Goal: Check status: Check status

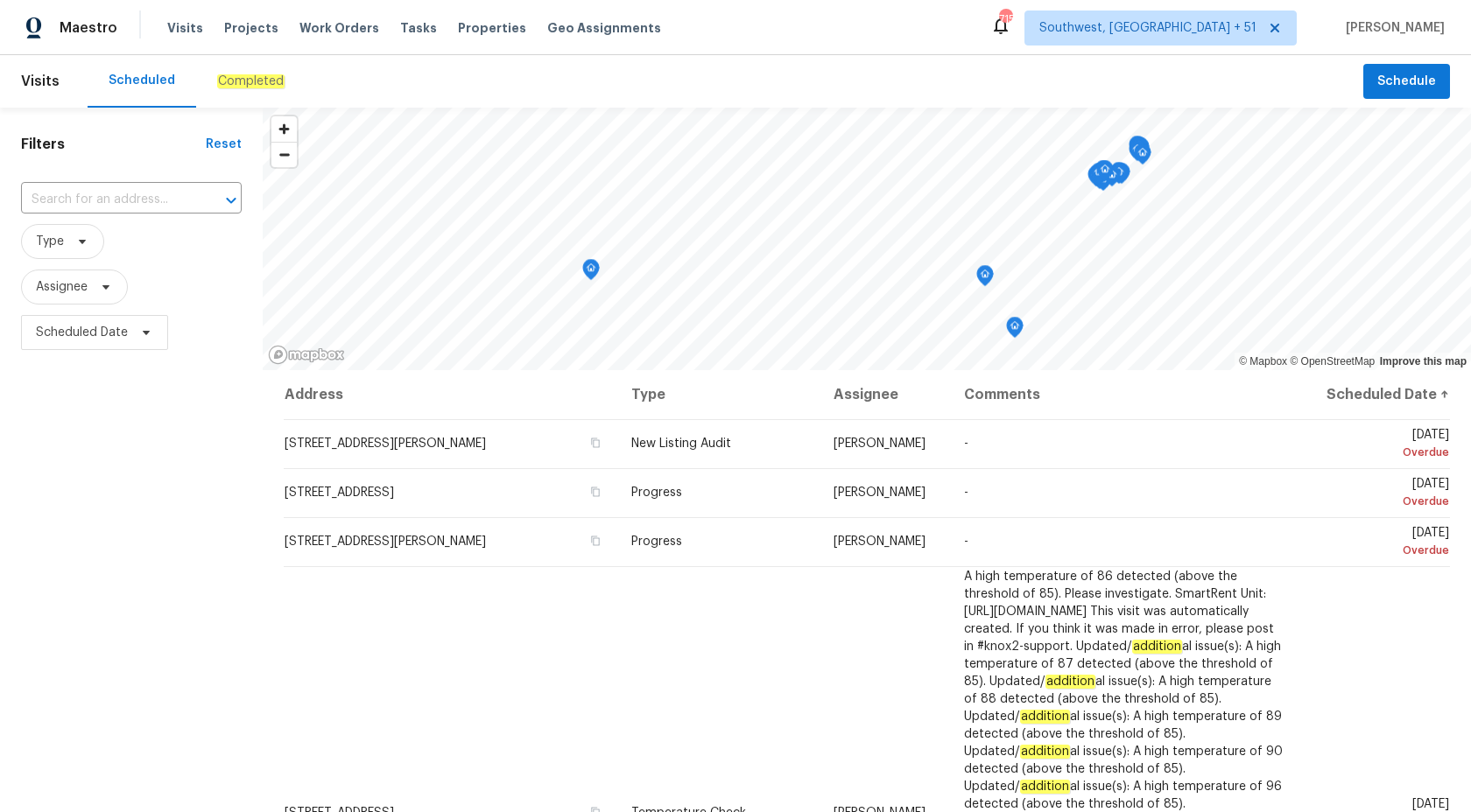
click at [246, 80] on em "Completed" at bounding box center [251, 81] width 67 height 14
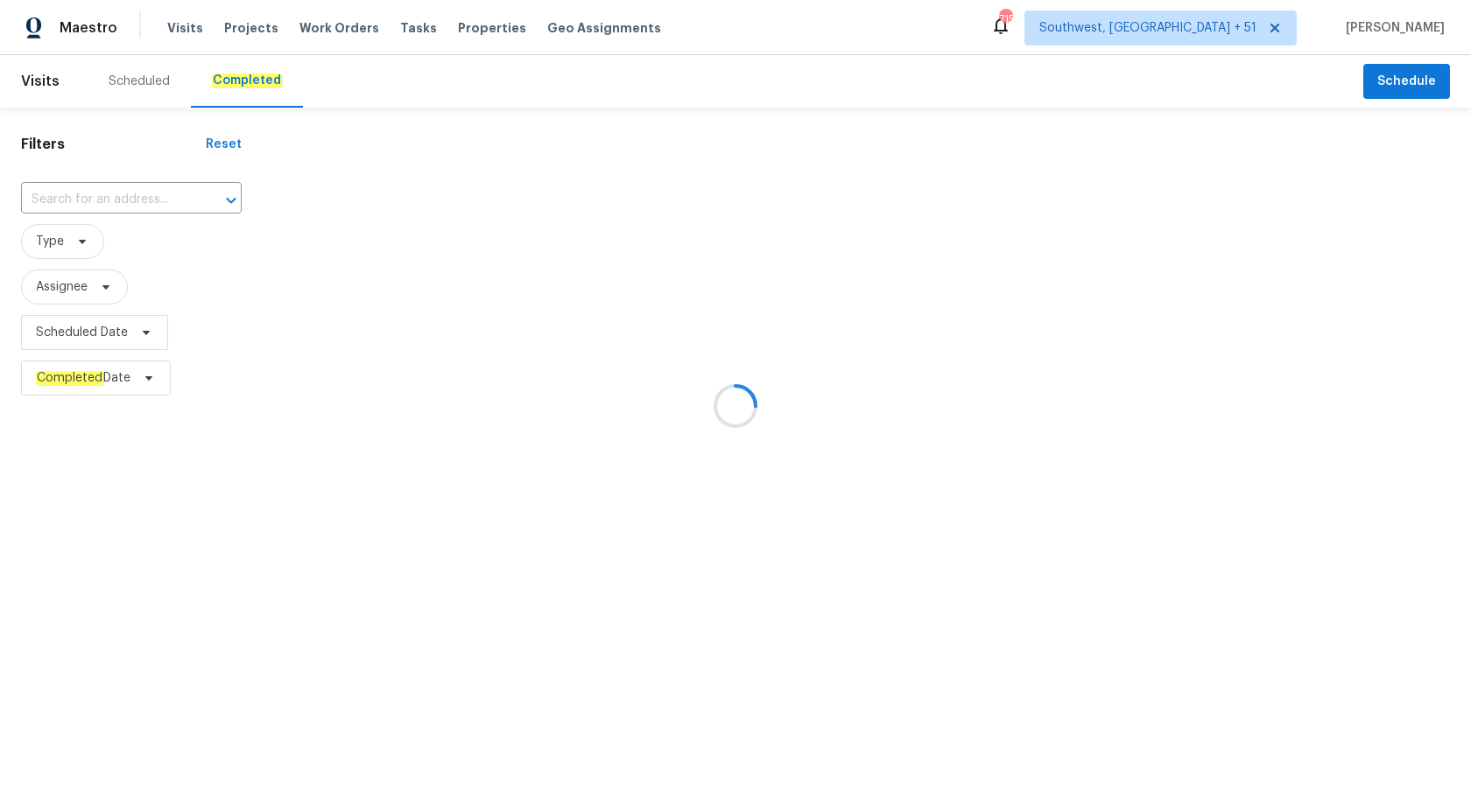
click at [95, 189] on div at bounding box center [735, 406] width 1471 height 812
click at [94, 195] on div at bounding box center [735, 406] width 1471 height 812
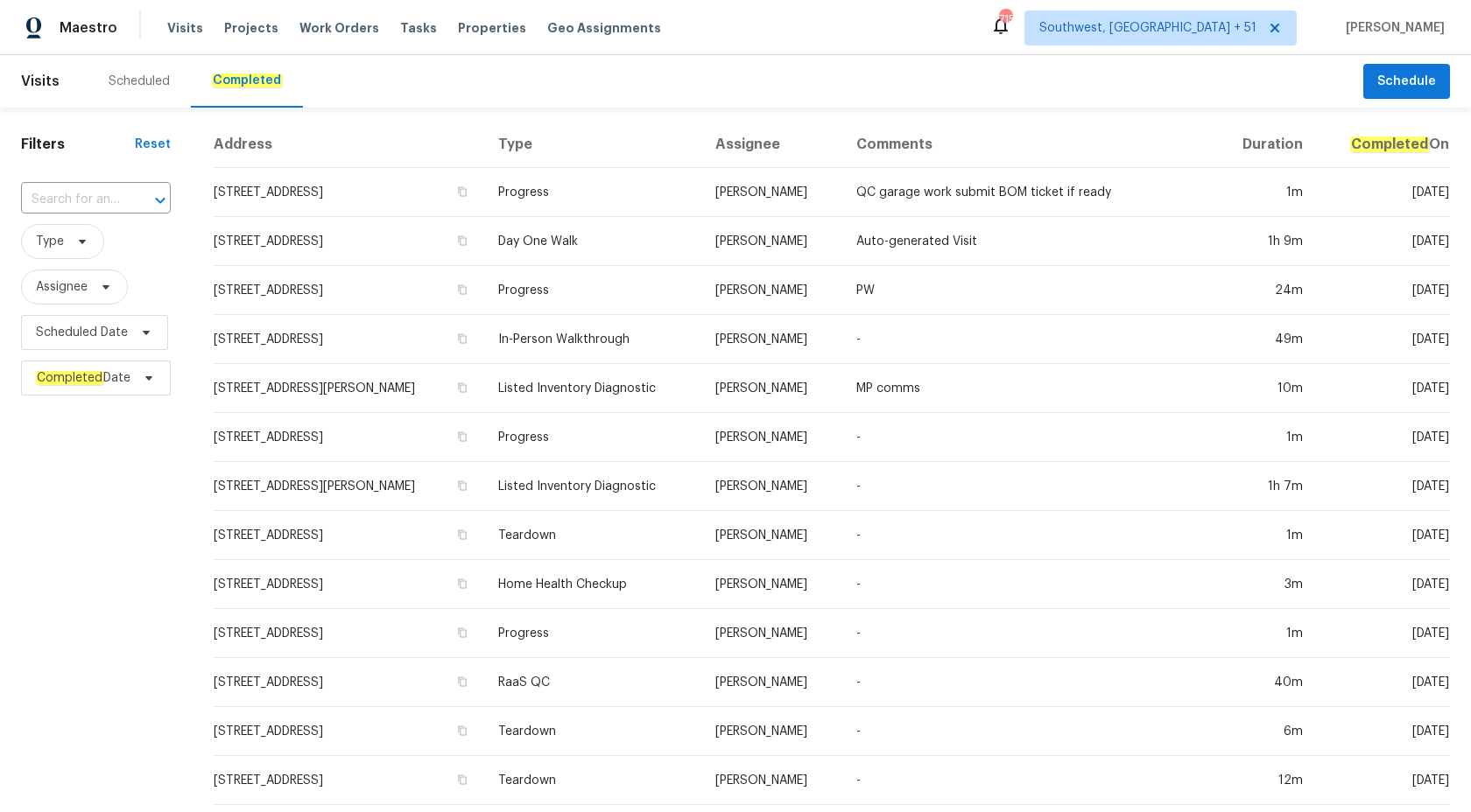
click at [94, 195] on input "text" at bounding box center [72, 200] width 101 height 28
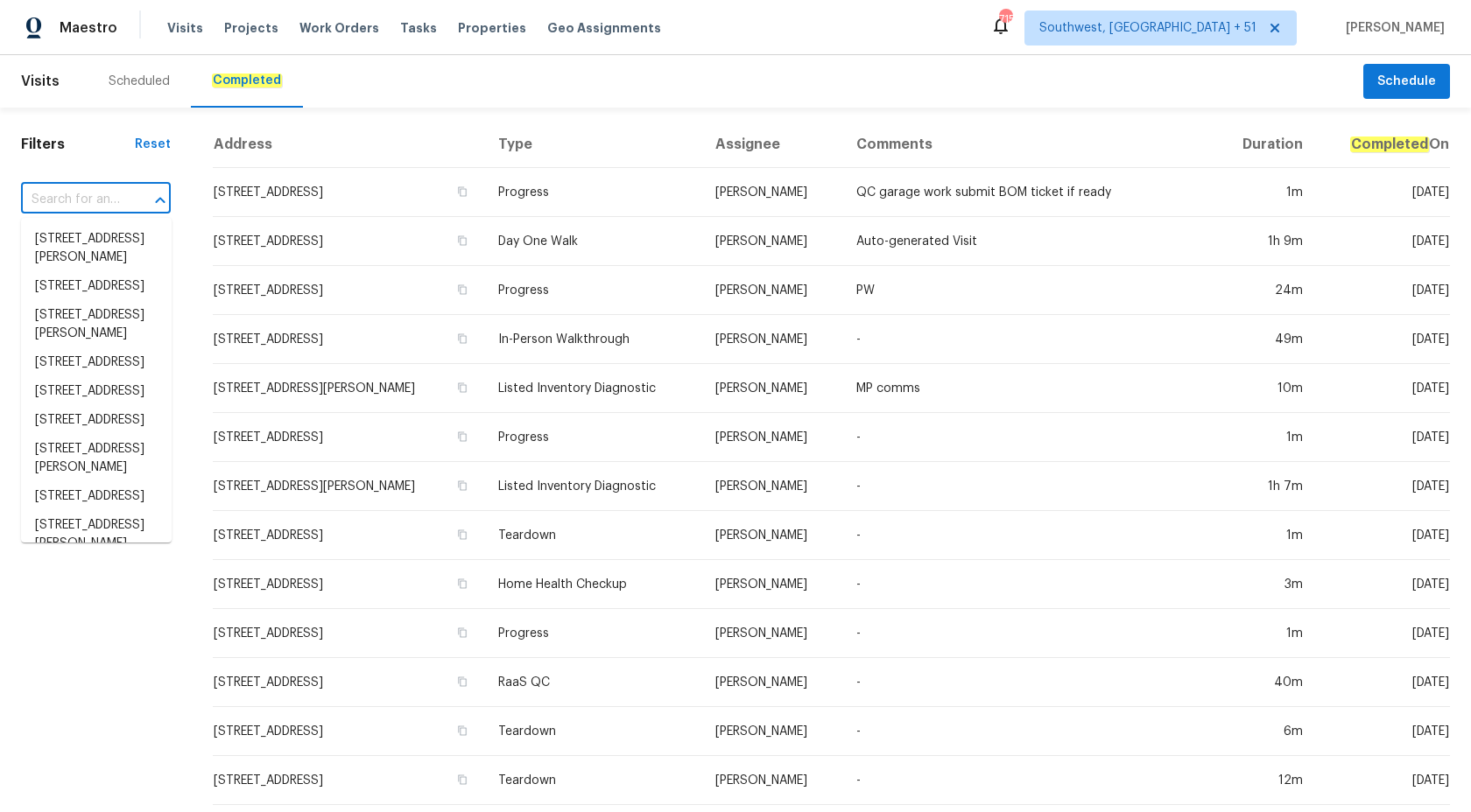
paste input "1175 E Prickly Pear St, Casa Grande, AZ 85122"
type input "1175 E Prickly Pear St, Casa Grande, AZ 85122"
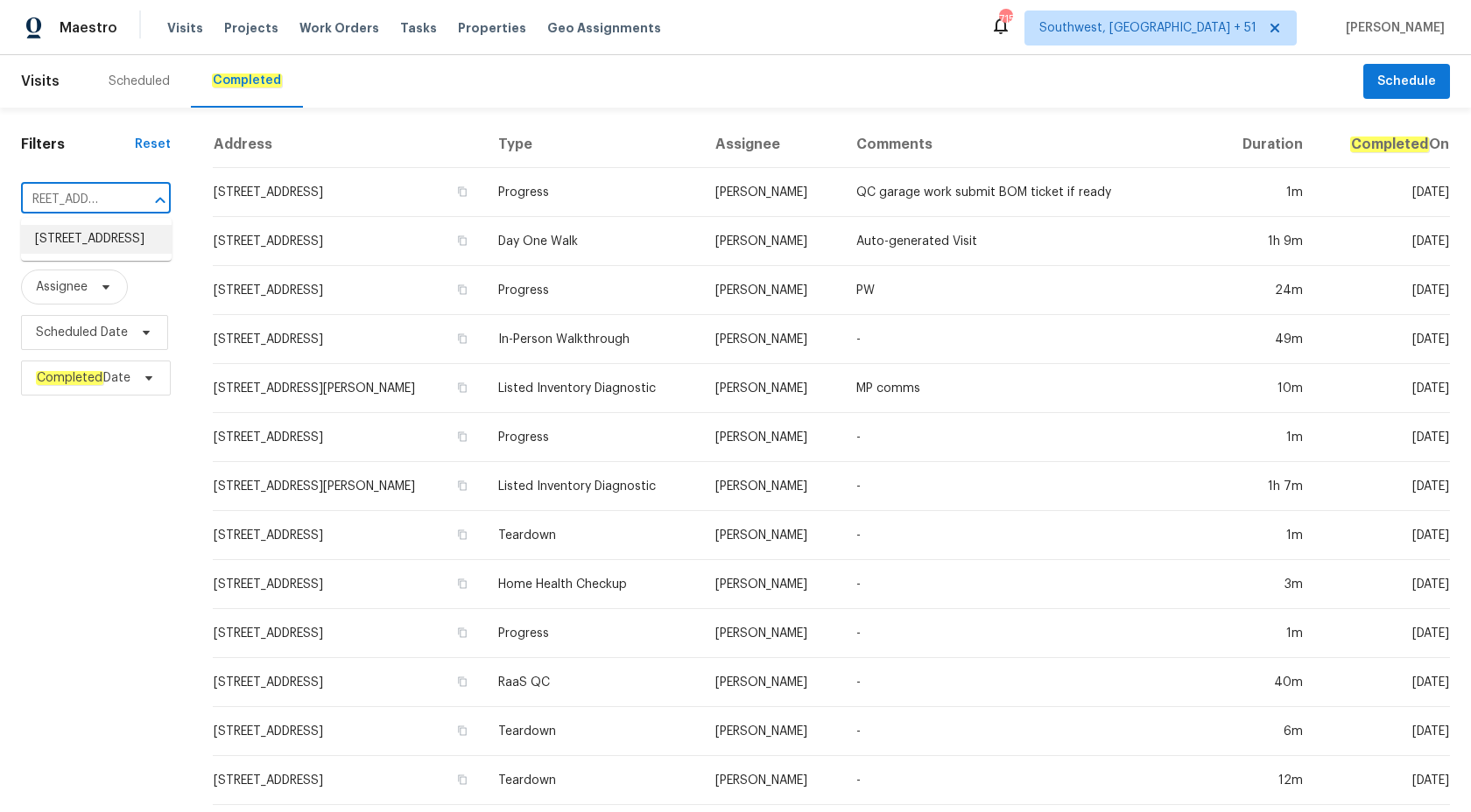
click at [80, 235] on li "1175 E Prickly Pear St, Casa Grande, AZ 85122" at bounding box center [96, 239] width 150 height 28
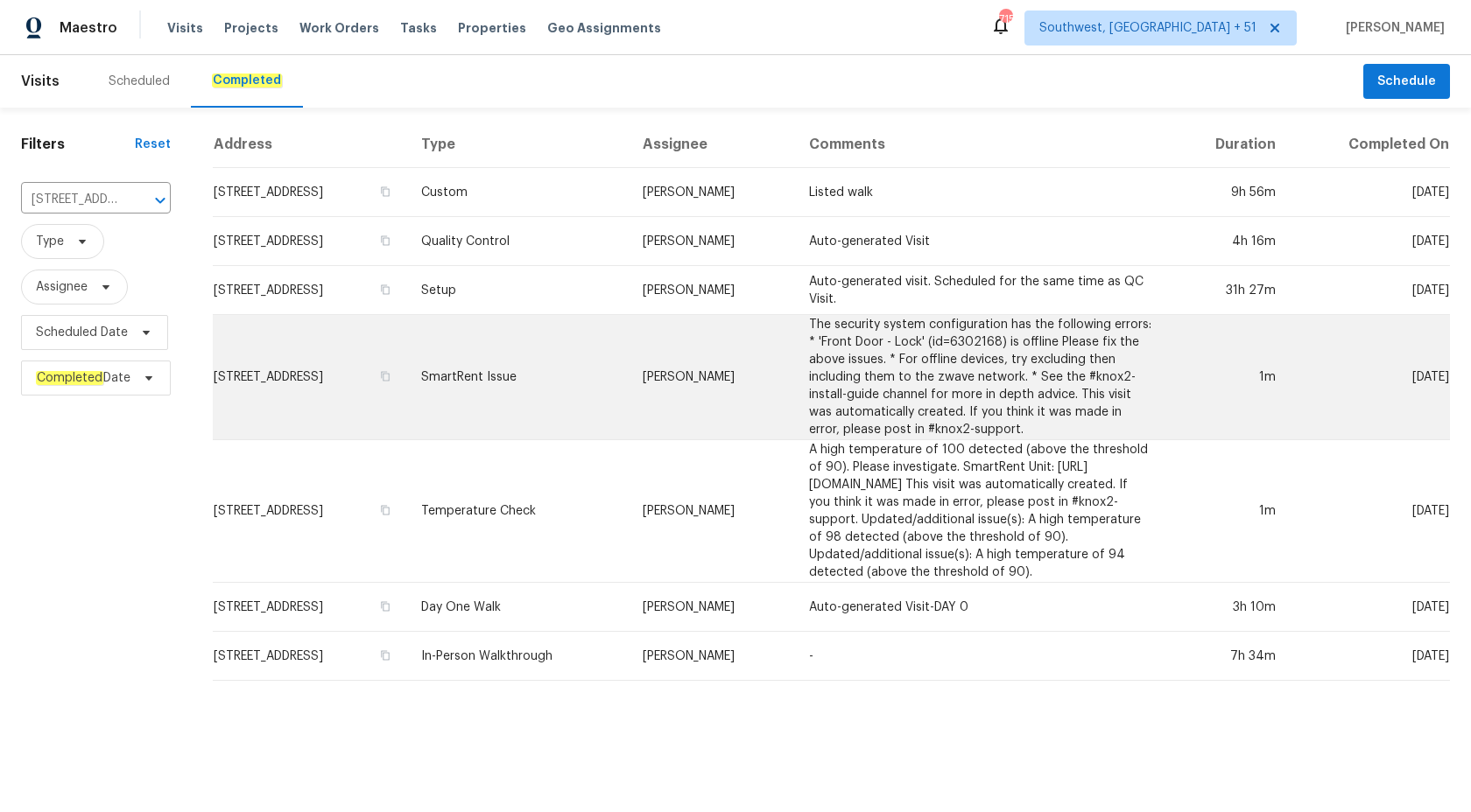
click at [629, 323] on td "SmartRent Issue" at bounding box center [518, 378] width 221 height 125
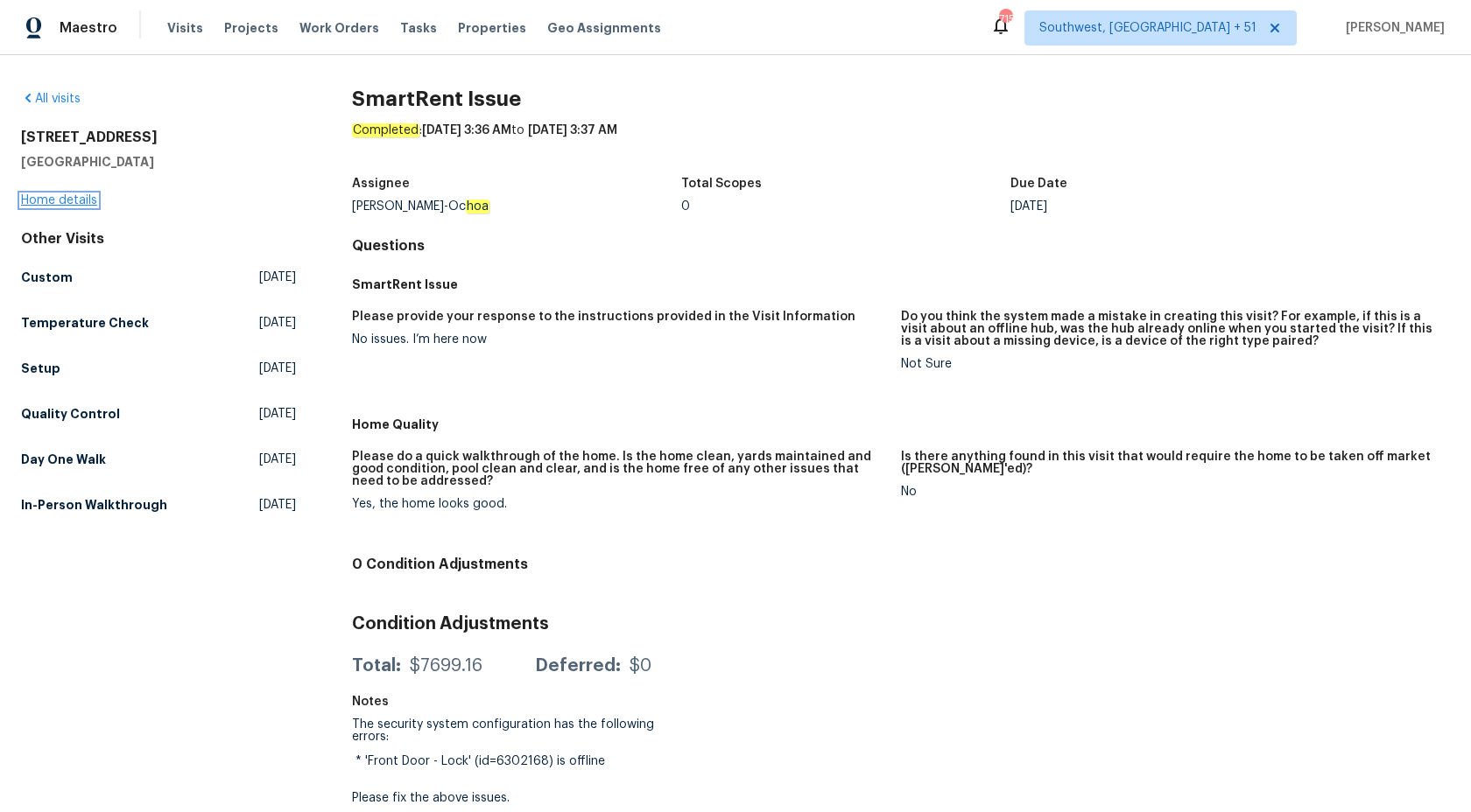
click at [60, 197] on link "Home details" at bounding box center [59, 200] width 76 height 12
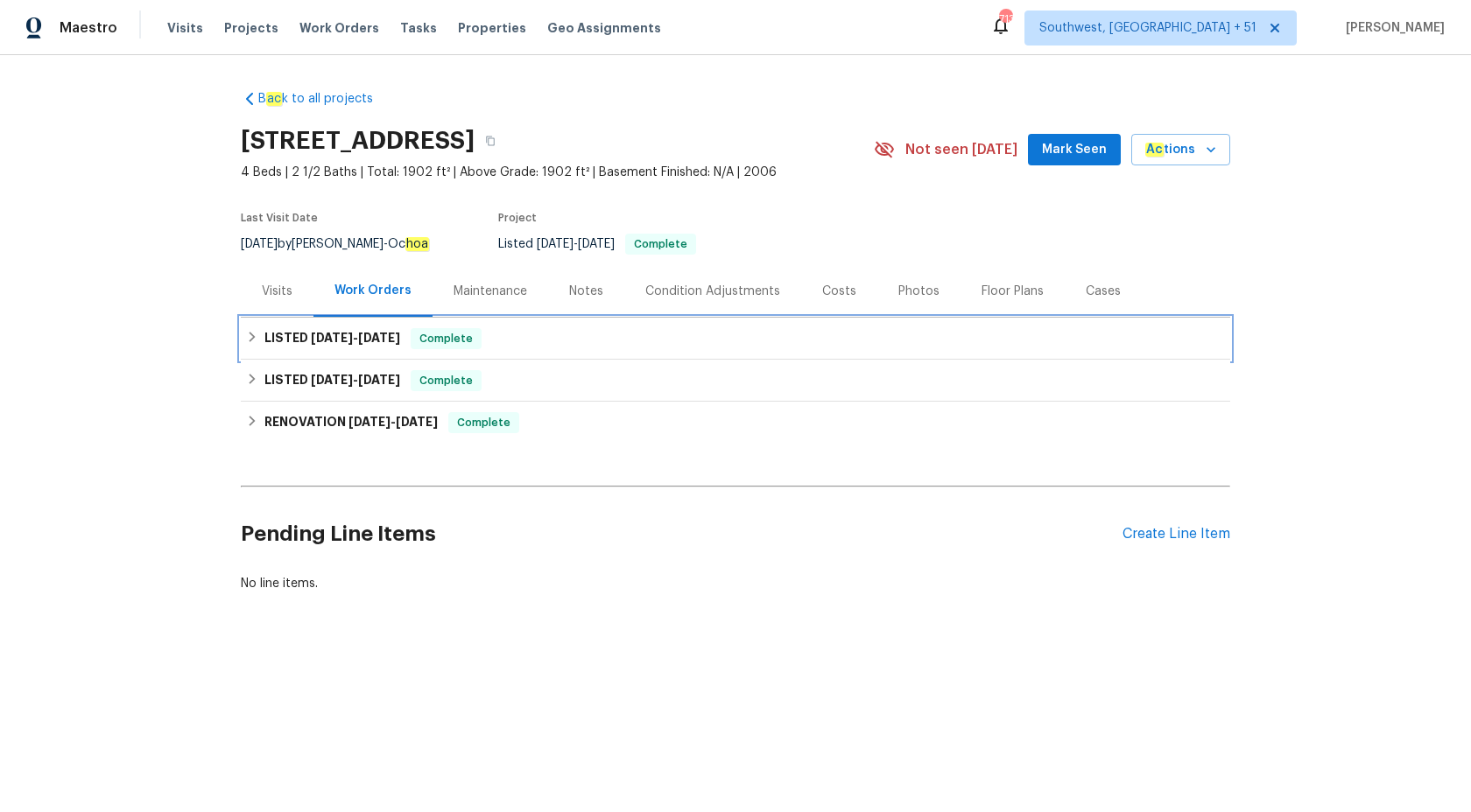
click at [383, 335] on span "10/7/25" at bounding box center [379, 338] width 42 height 12
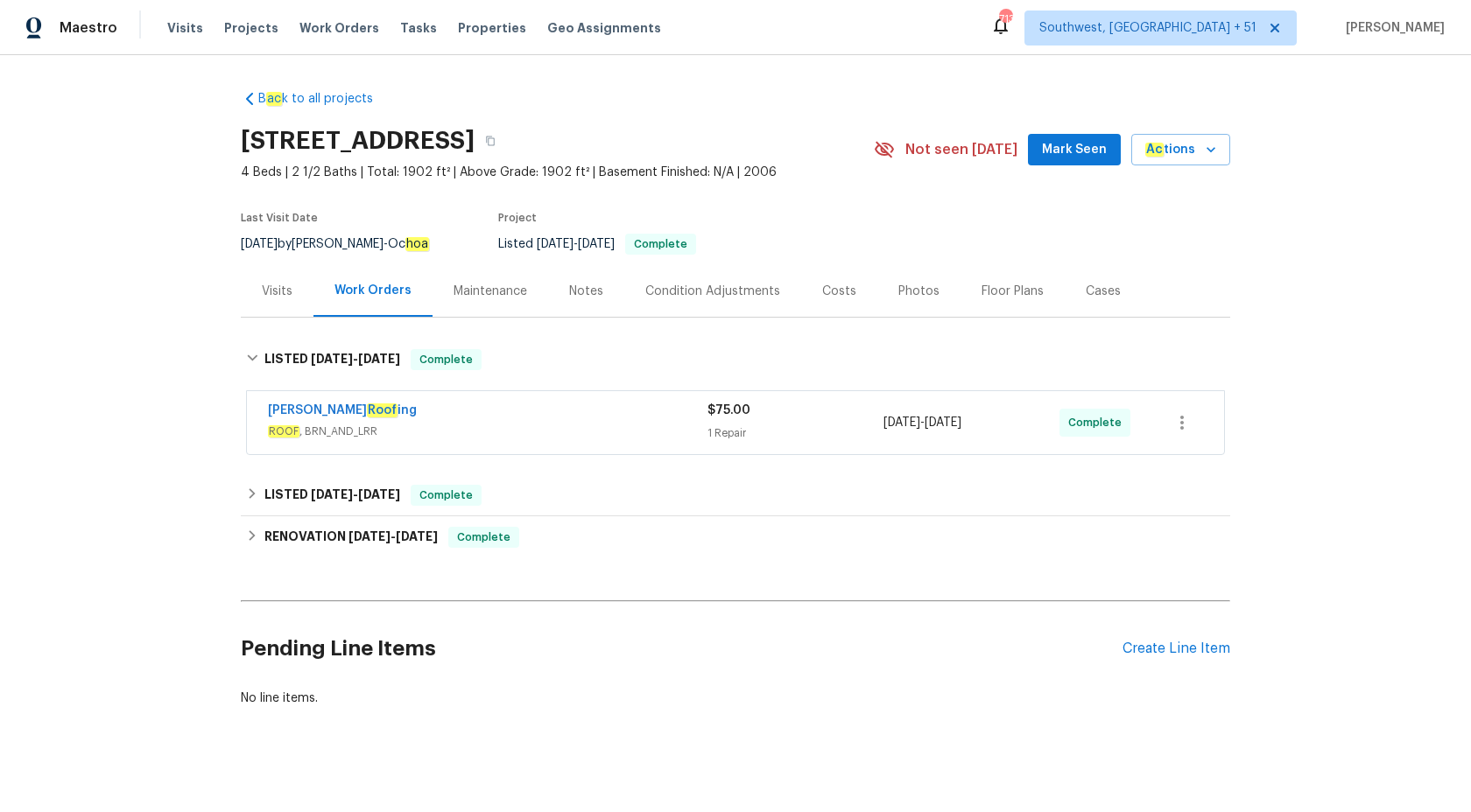
click at [474, 425] on span "ROOF , BRN_AND_LRR" at bounding box center [487, 431] width 440 height 17
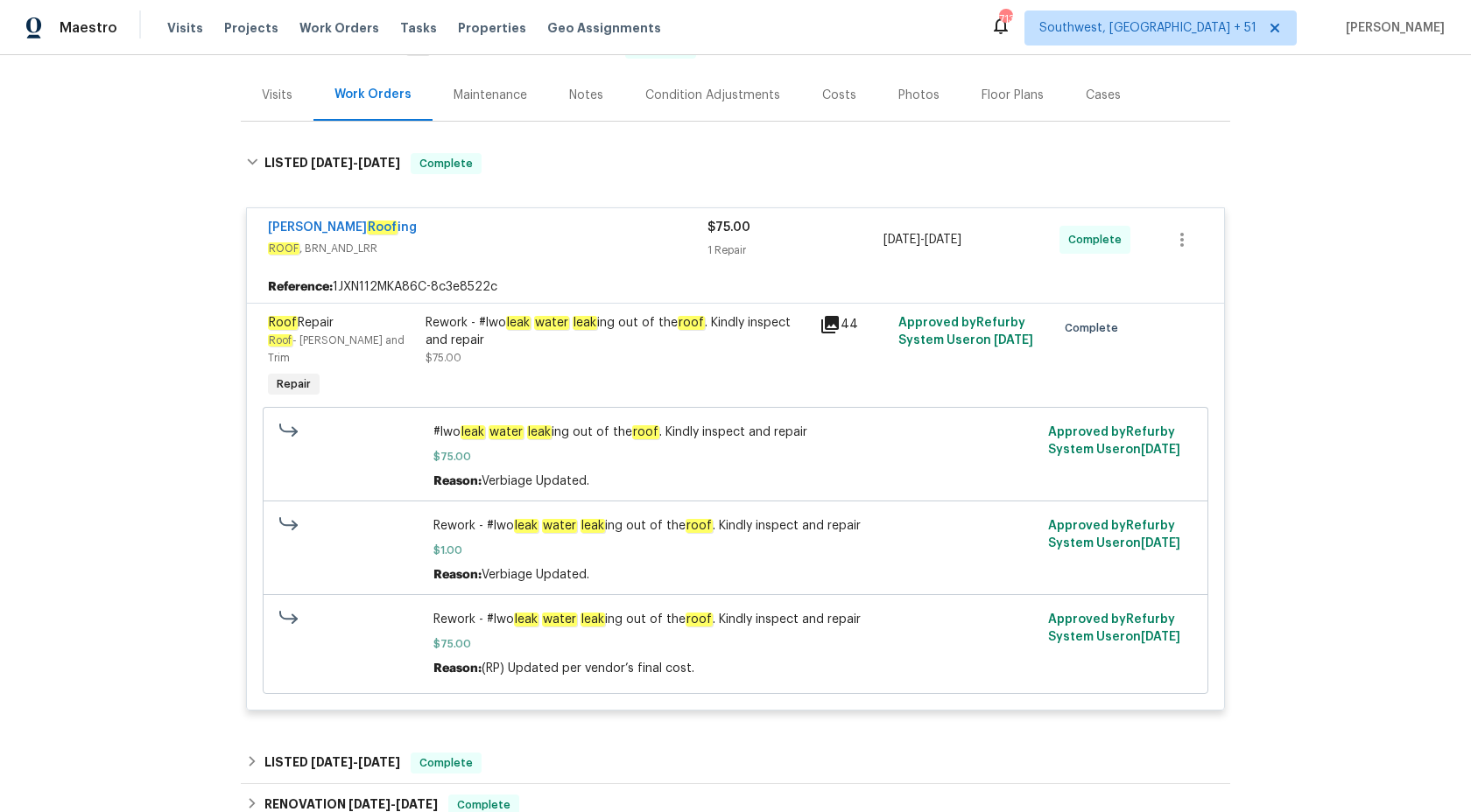
scroll to position [205, 0]
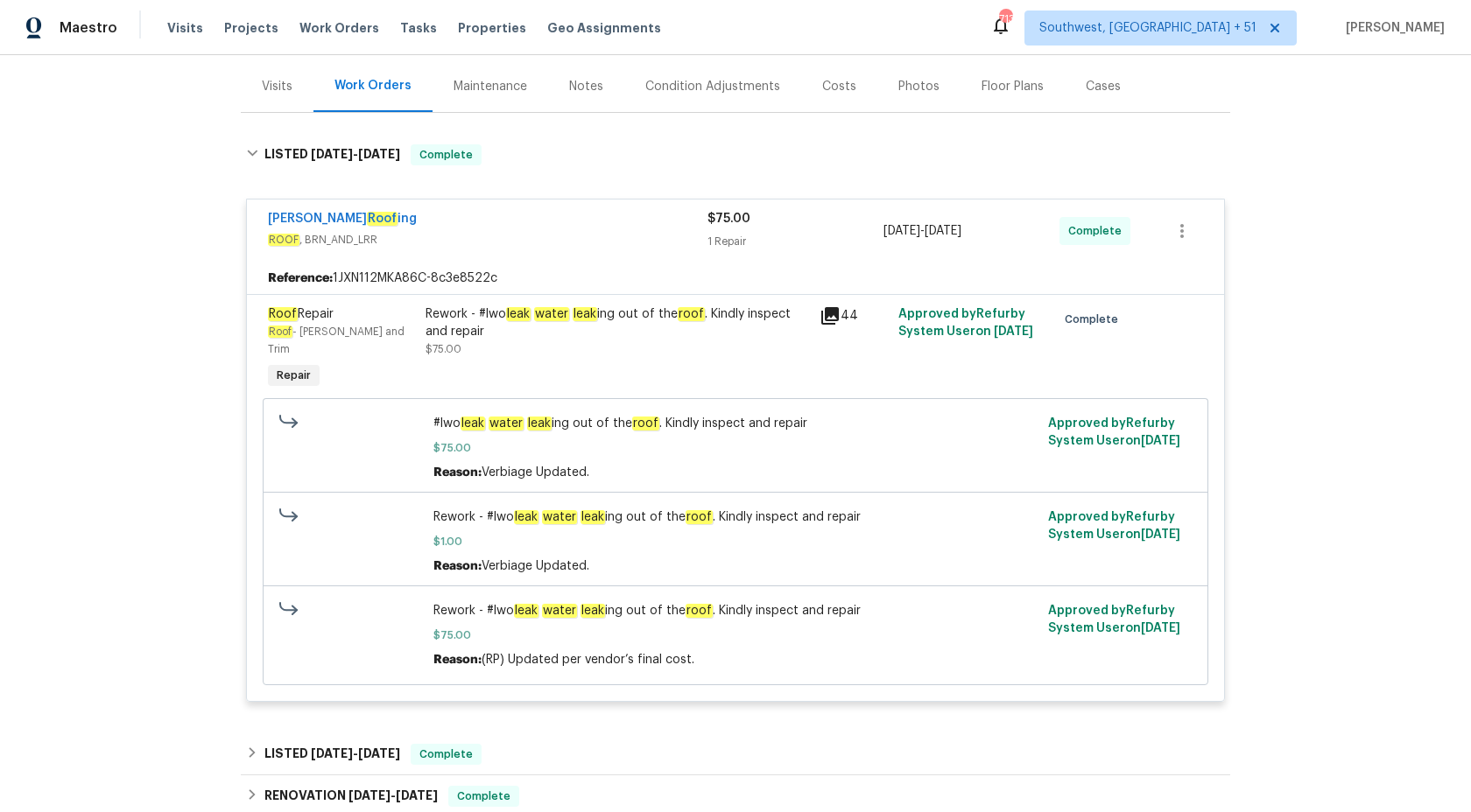
click at [120, 298] on div "B ac k to all projects 1175 E Prickly Pear St, Casa Grande, AZ 85122 4 Beds | 2…" at bounding box center [735, 433] width 1471 height 757
click at [697, 251] on div "Stout Roof ing ROOF , BRN_AND_LRR" at bounding box center [487, 231] width 440 height 42
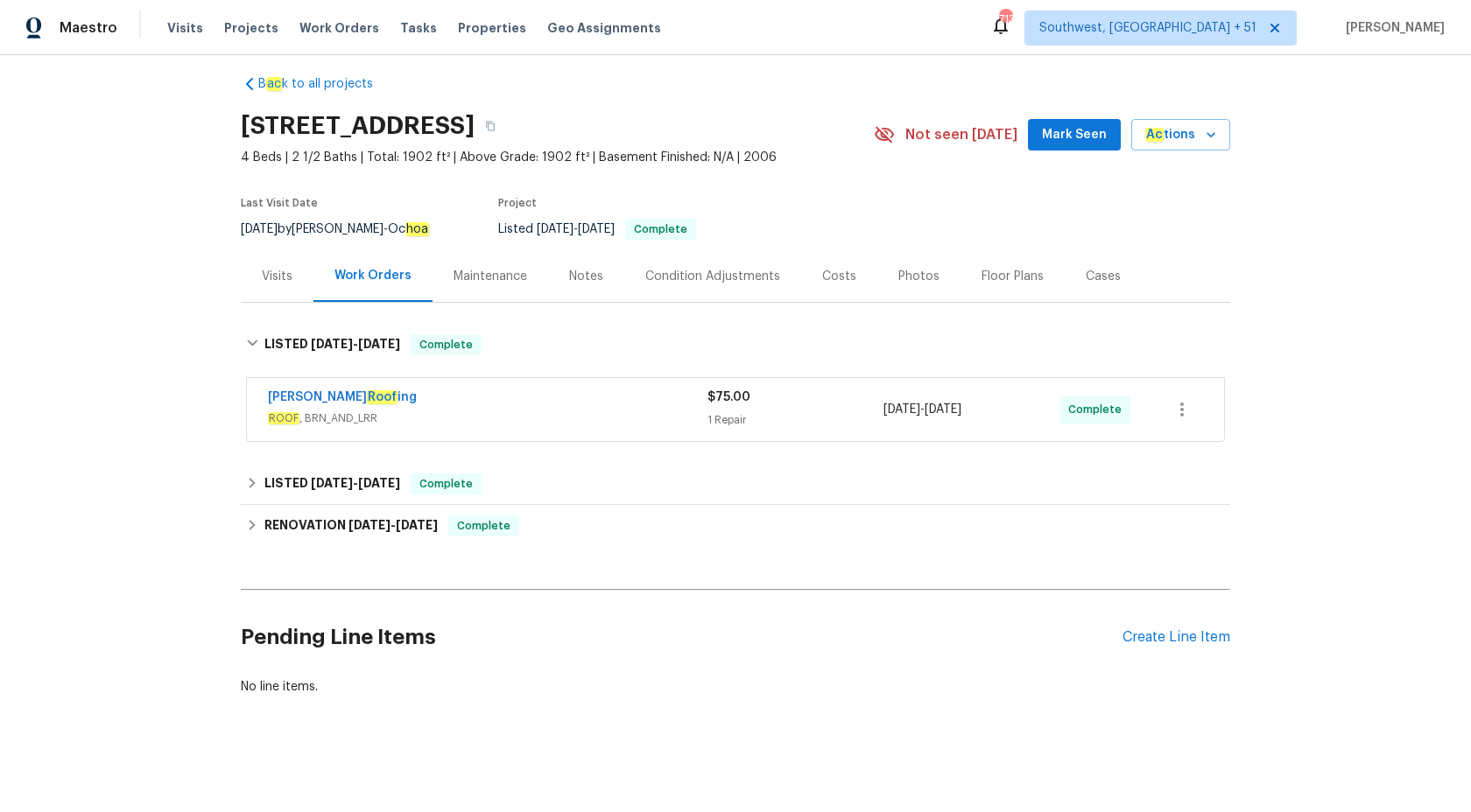
scroll to position [14, 0]
click at [436, 481] on span "Complete" at bounding box center [445, 481] width 67 height 17
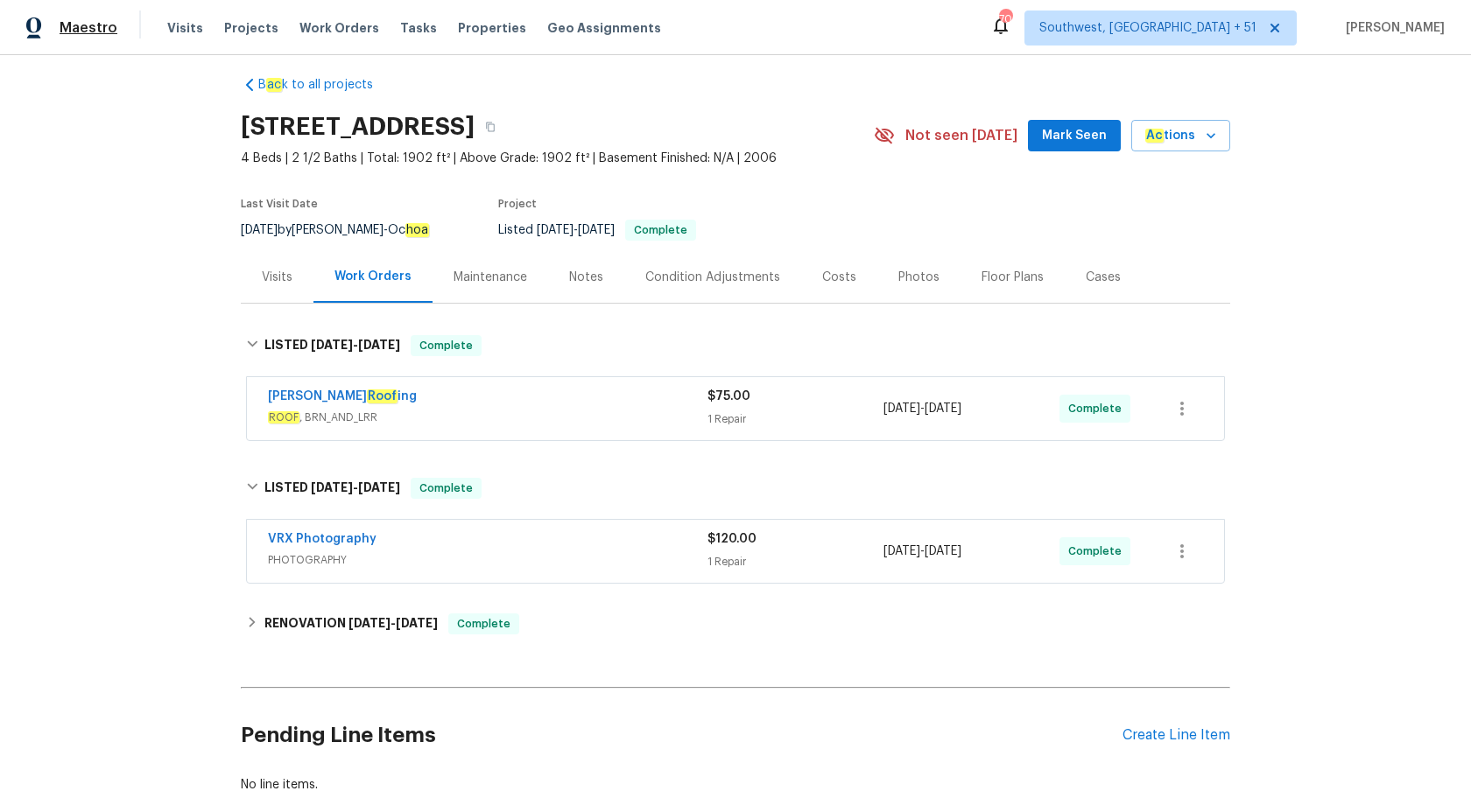
click at [106, 29] on span "Maestro" at bounding box center [88, 28] width 58 height 17
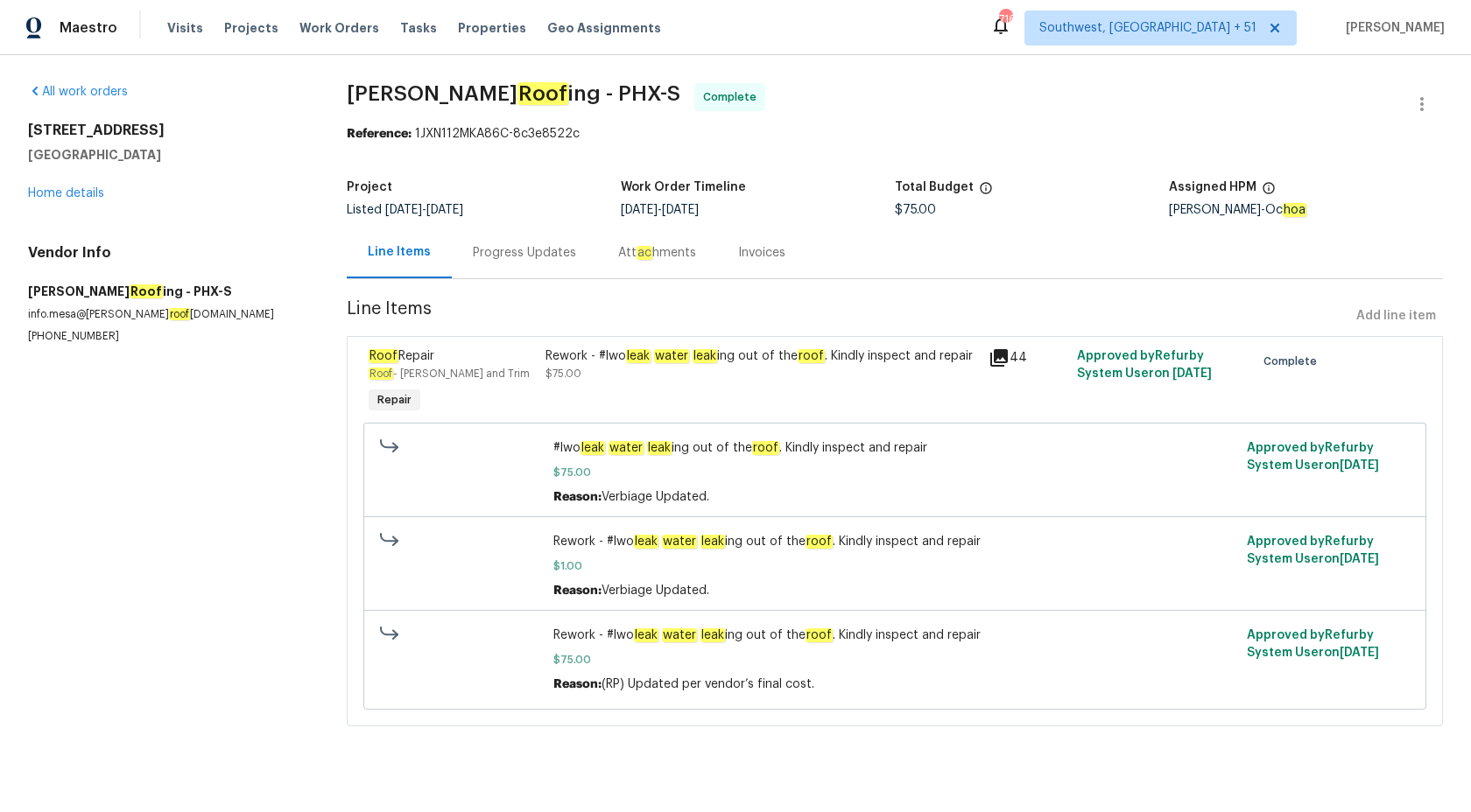
click at [463, 258] on div "Progress Updates" at bounding box center [524, 252] width 145 height 51
click at [503, 254] on div "Progress Updates" at bounding box center [524, 252] width 104 height 17
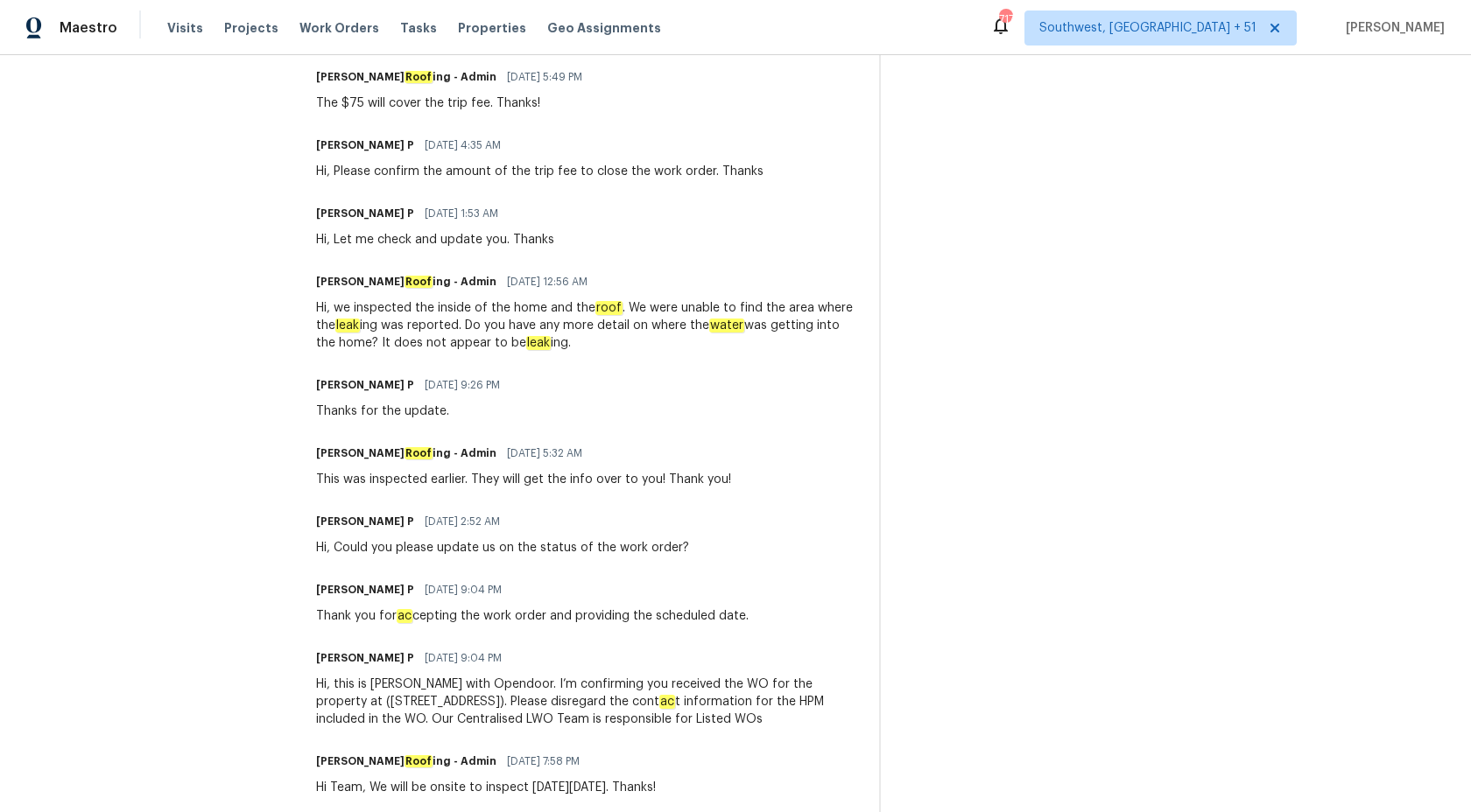
scroll to position [746, 0]
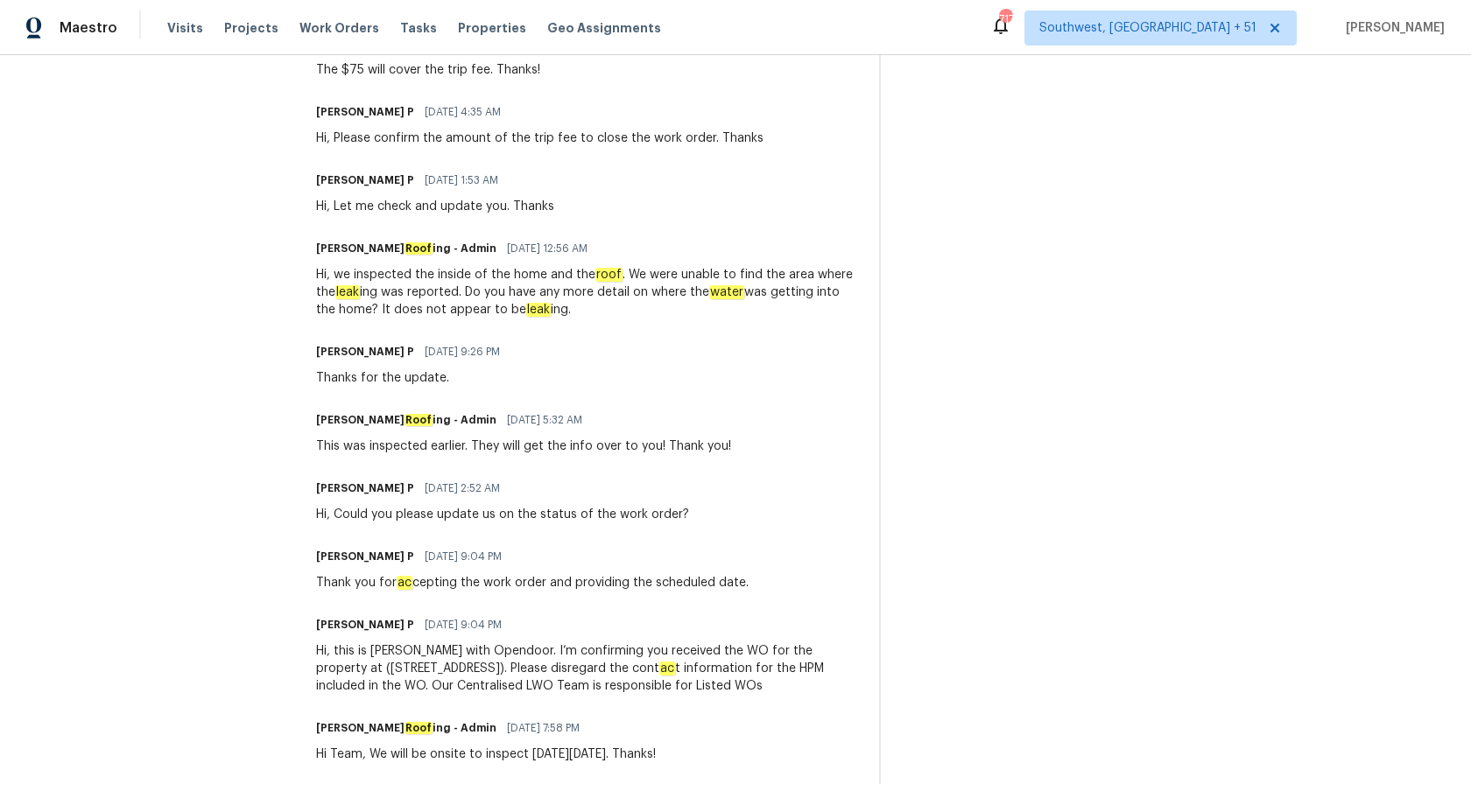
click at [619, 333] on div "Trade Partner Updates Ramyasri P 10/07/2025 10:01 PM WO closed. Thanks, Have a …" at bounding box center [586, 317] width 542 height 935
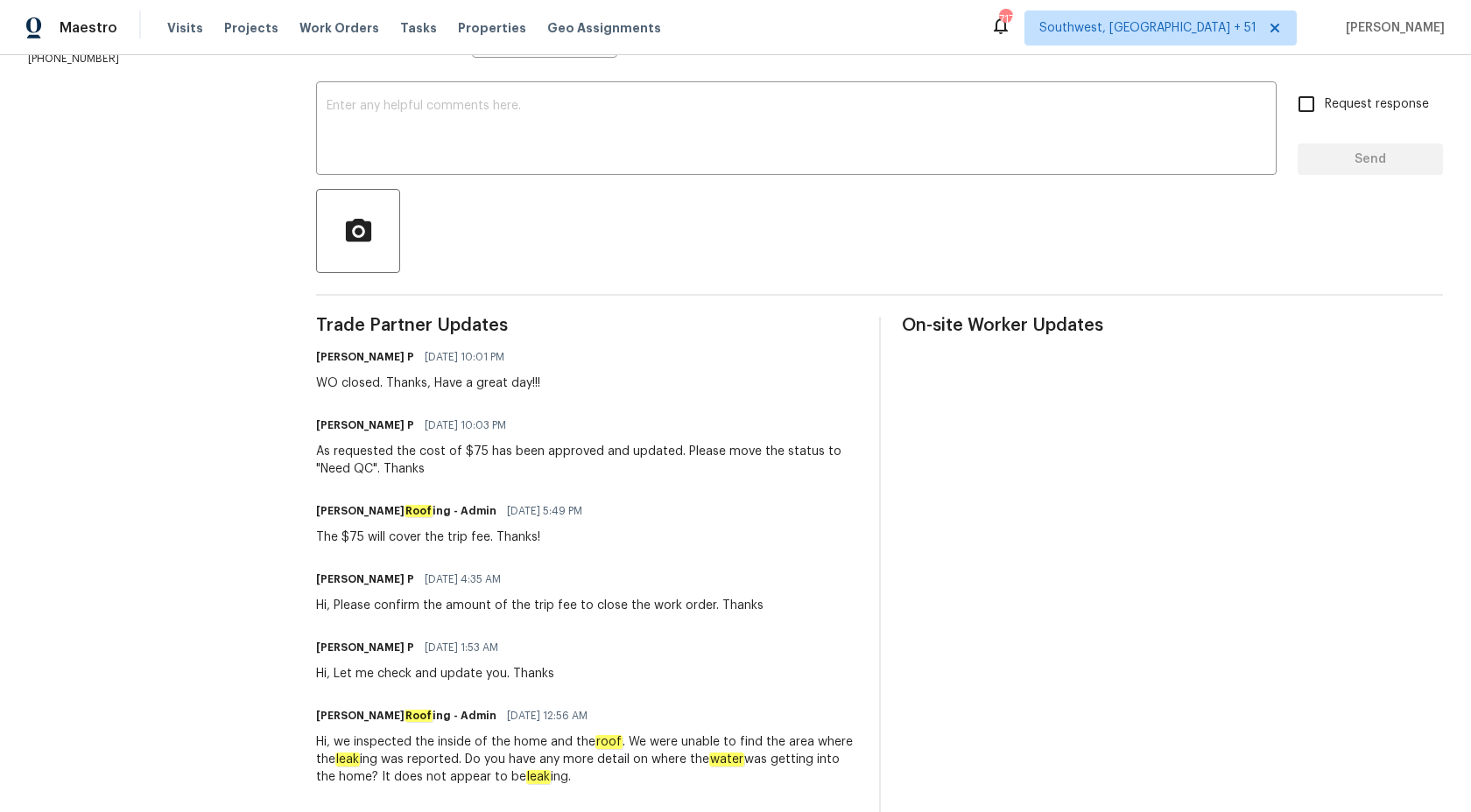
scroll to position [0, 0]
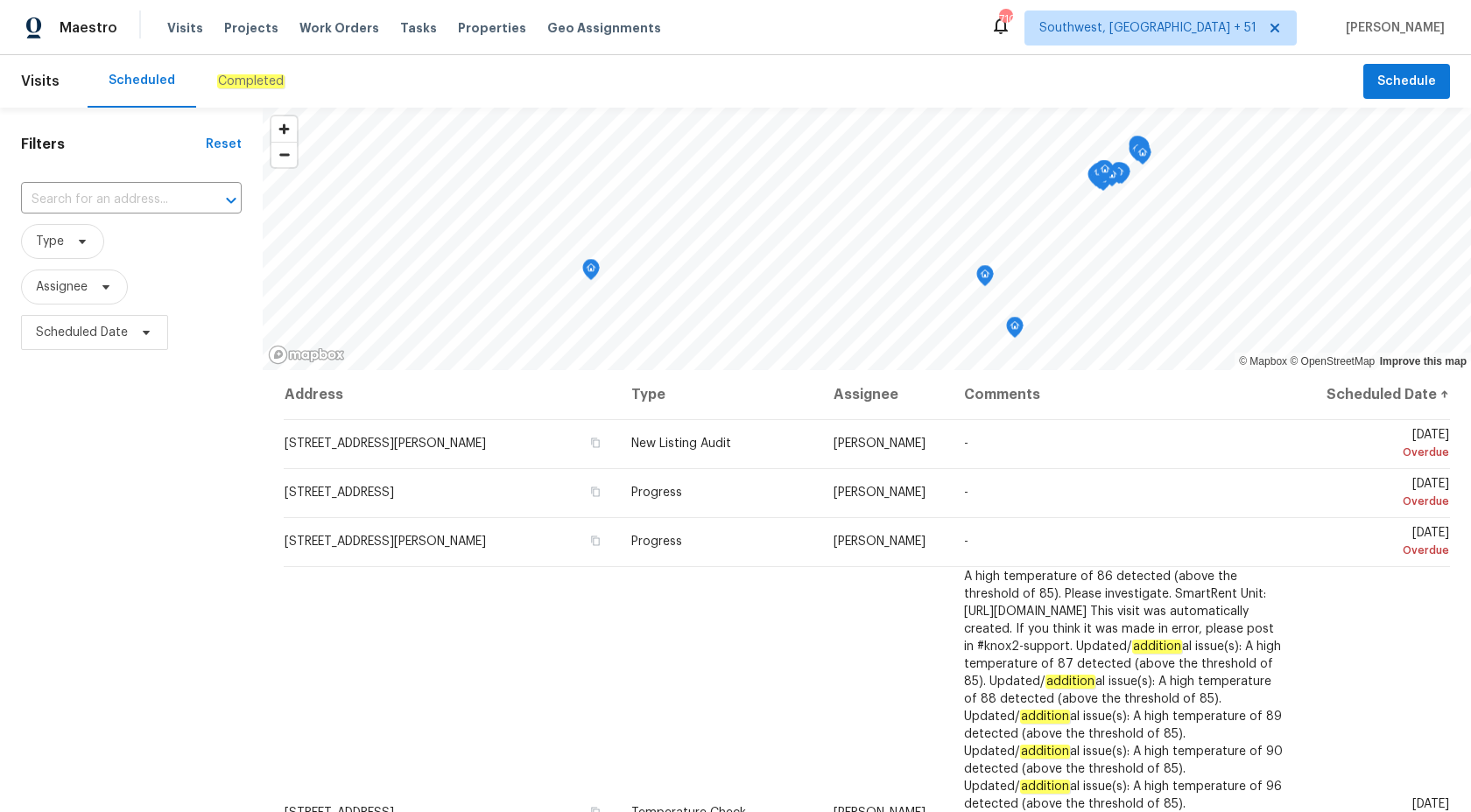
click at [231, 84] on em "Completed" at bounding box center [251, 81] width 67 height 14
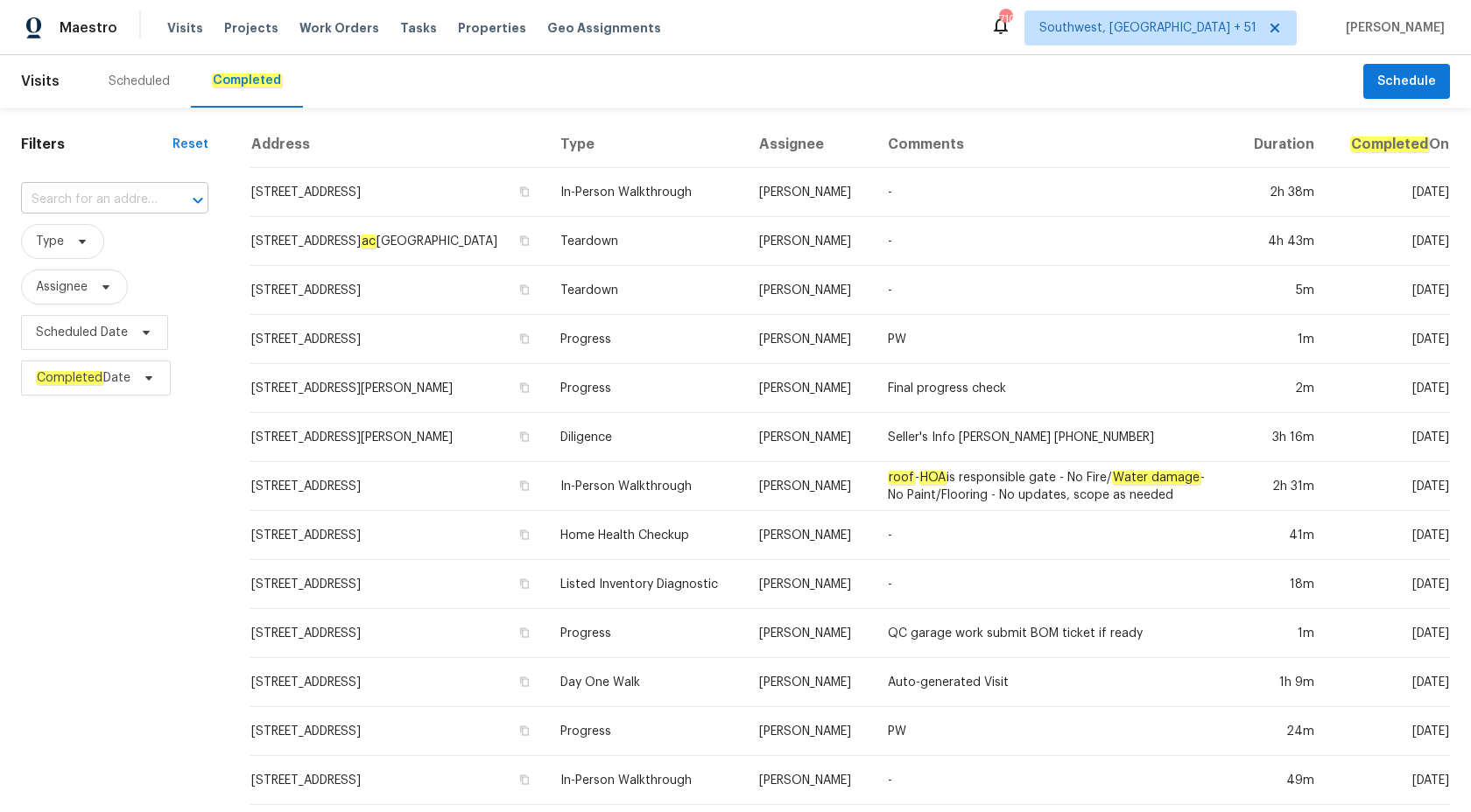
click at [90, 207] on input "text" at bounding box center [90, 200] width 139 height 28
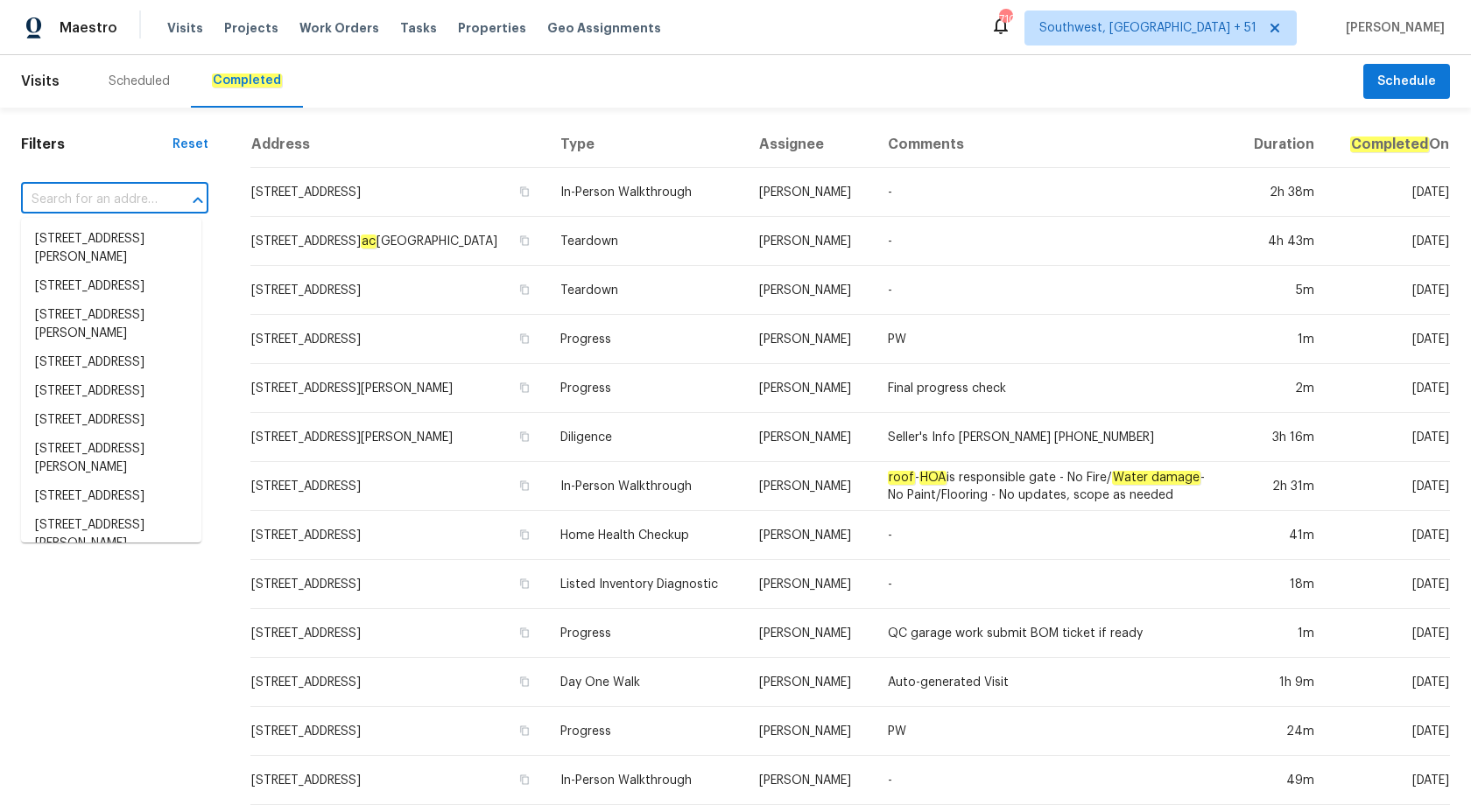
paste input "[STREET_ADDRESS]"
type input "[STREET_ADDRESS]"
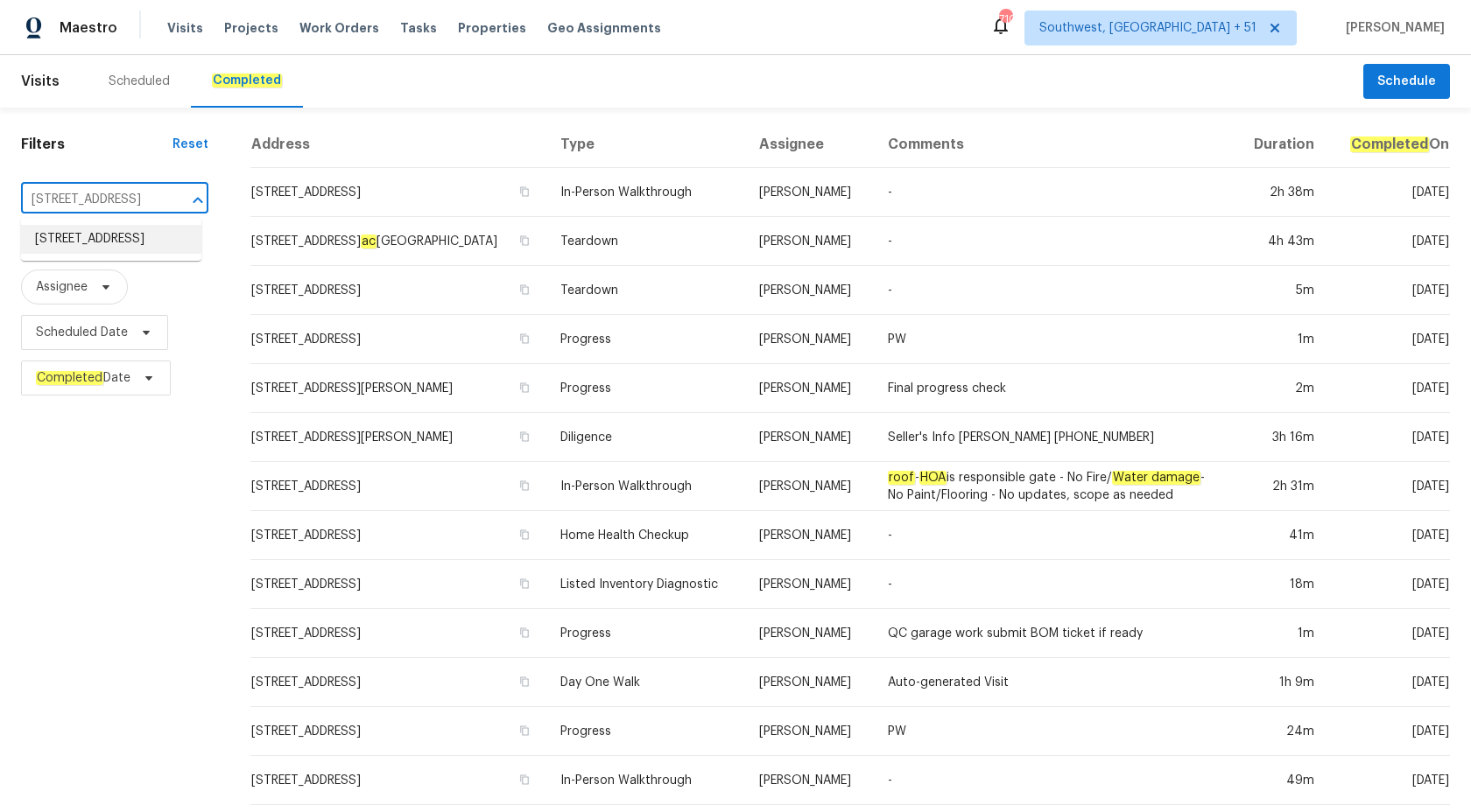
click at [118, 247] on li "[STREET_ADDRESS]" at bounding box center [111, 239] width 181 height 28
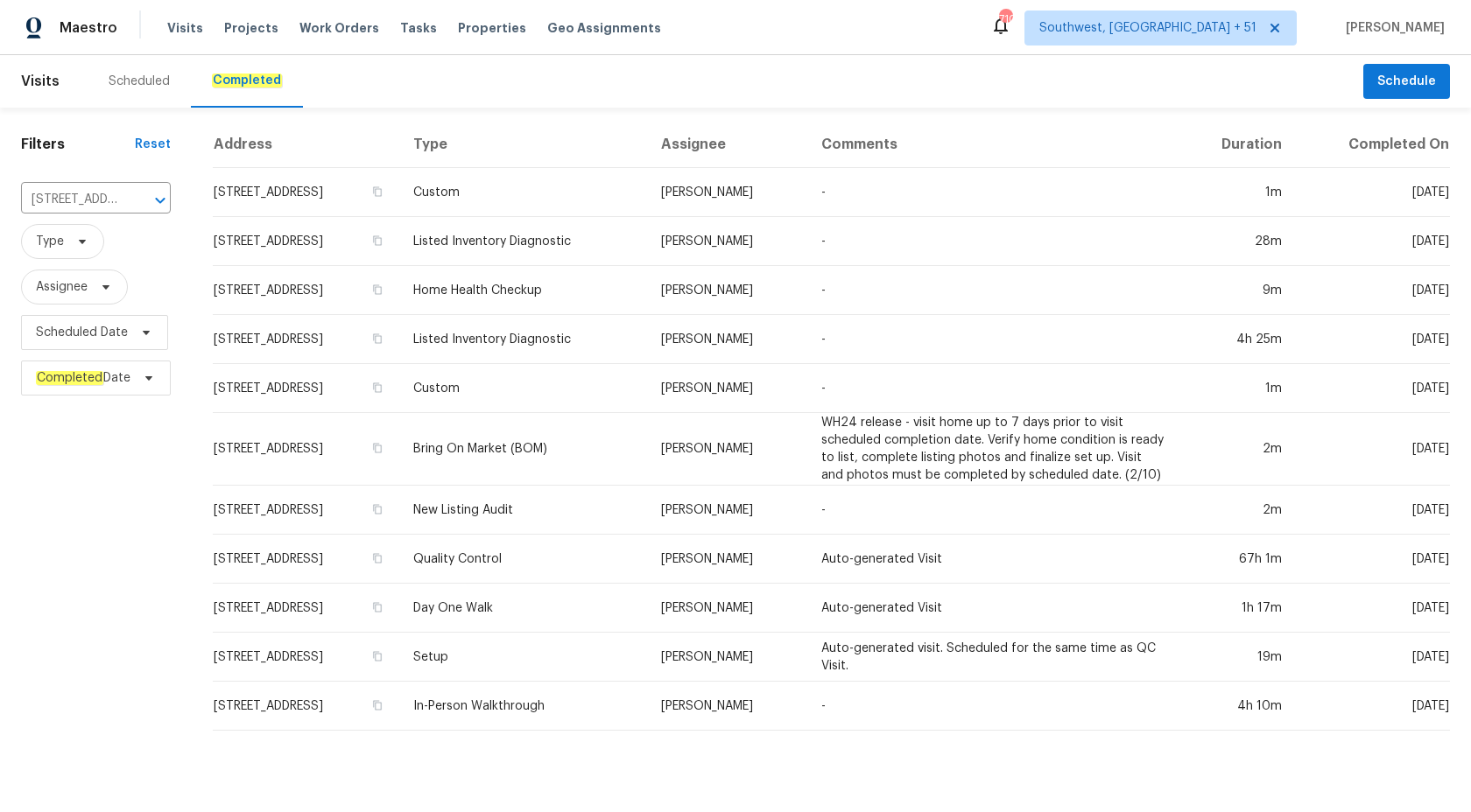
click at [589, 339] on td "Listed Inventory Diagnostic" at bounding box center [523, 339] width 248 height 49
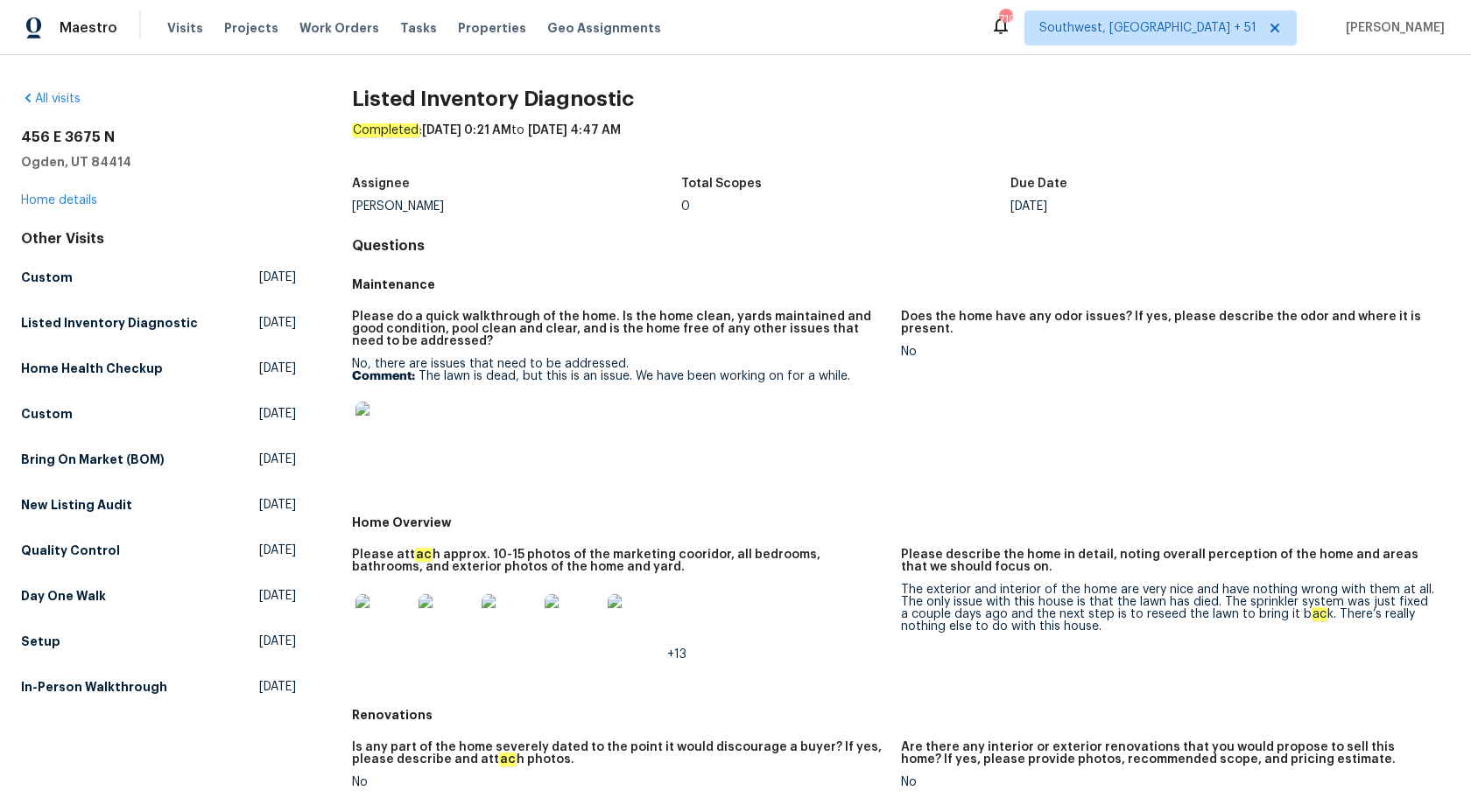
click at [47, 188] on div "456 E 3675 N Ogden, UT 84414 Home details" at bounding box center [159, 169] width 275 height 81
click at [47, 204] on link "Home details" at bounding box center [59, 200] width 76 height 12
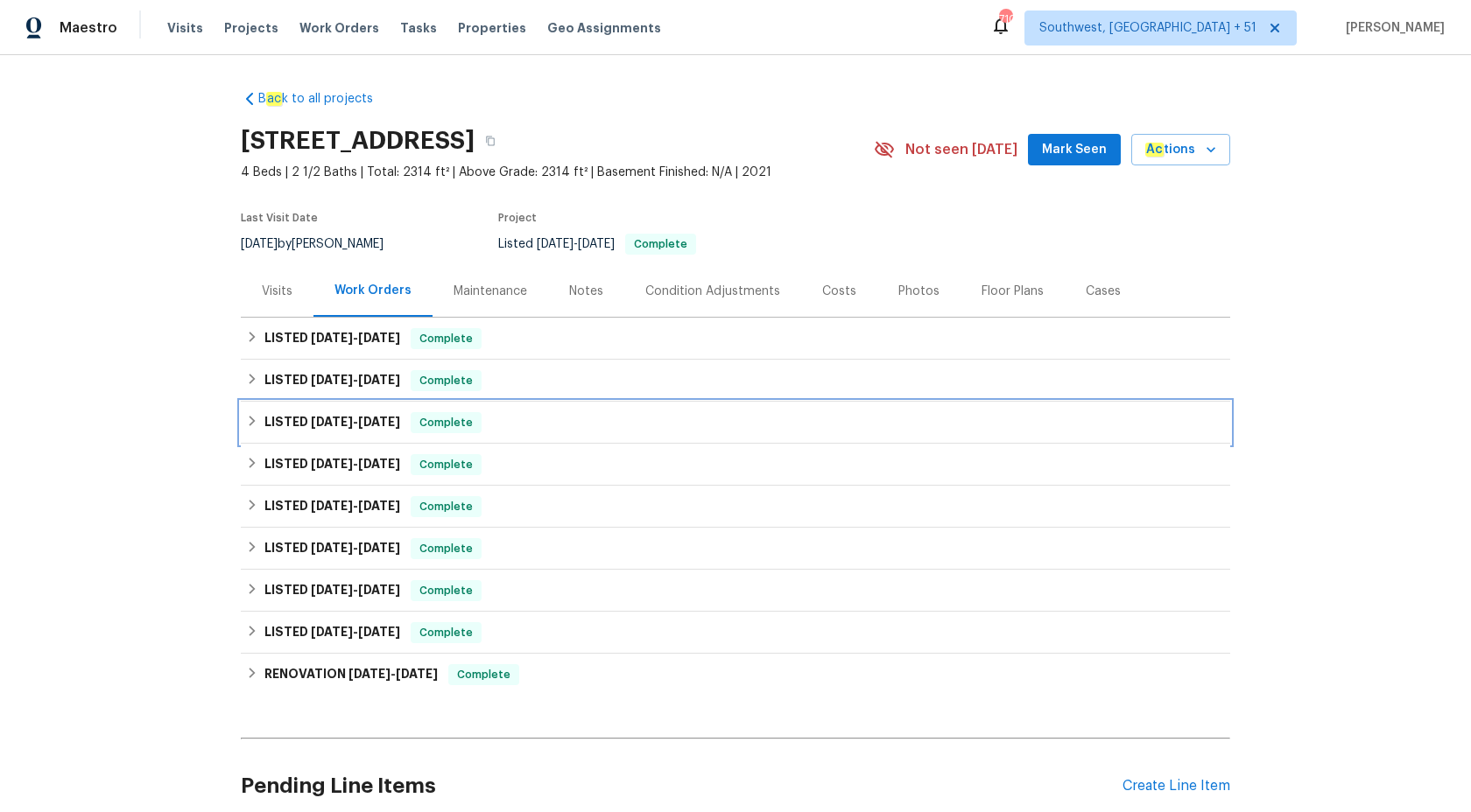
click at [400, 429] on h6 "LISTED 8/28/25 - 9/19/25" at bounding box center [332, 422] width 136 height 21
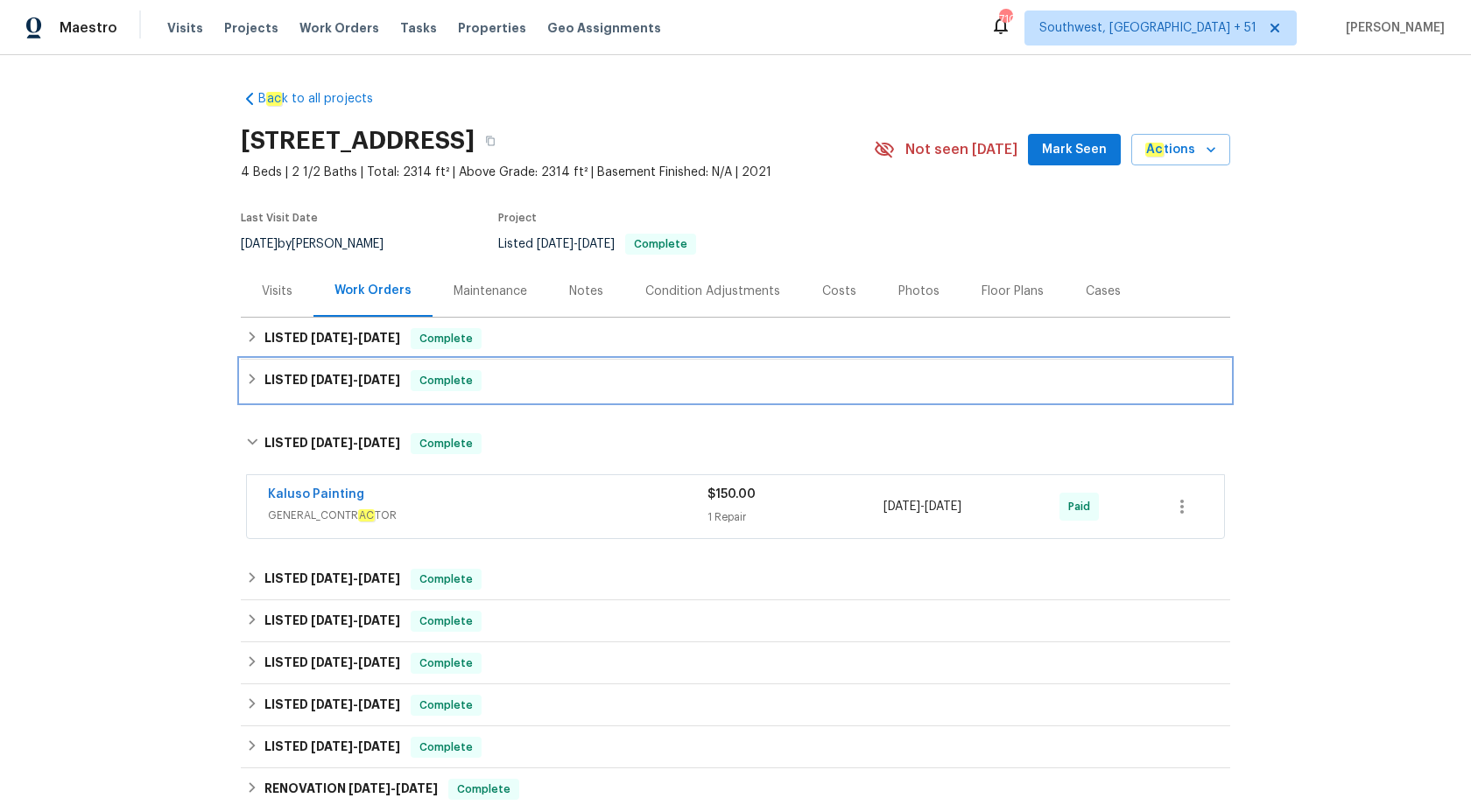
click at [442, 367] on div "LISTED 10/3/25 - 10/8/25 Complete" at bounding box center [735, 381] width 989 height 42
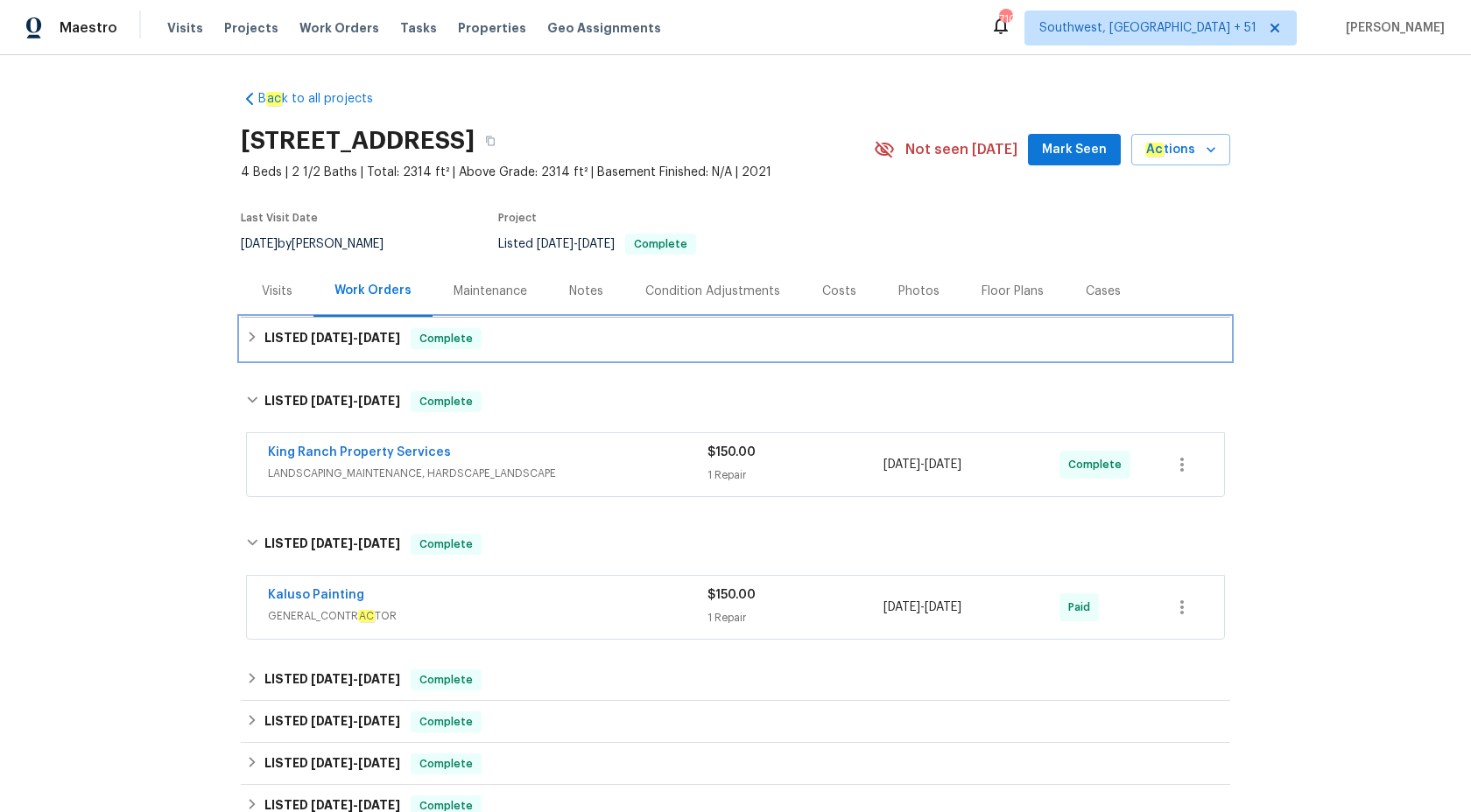
click at [449, 338] on span "Complete" at bounding box center [445, 339] width 67 height 17
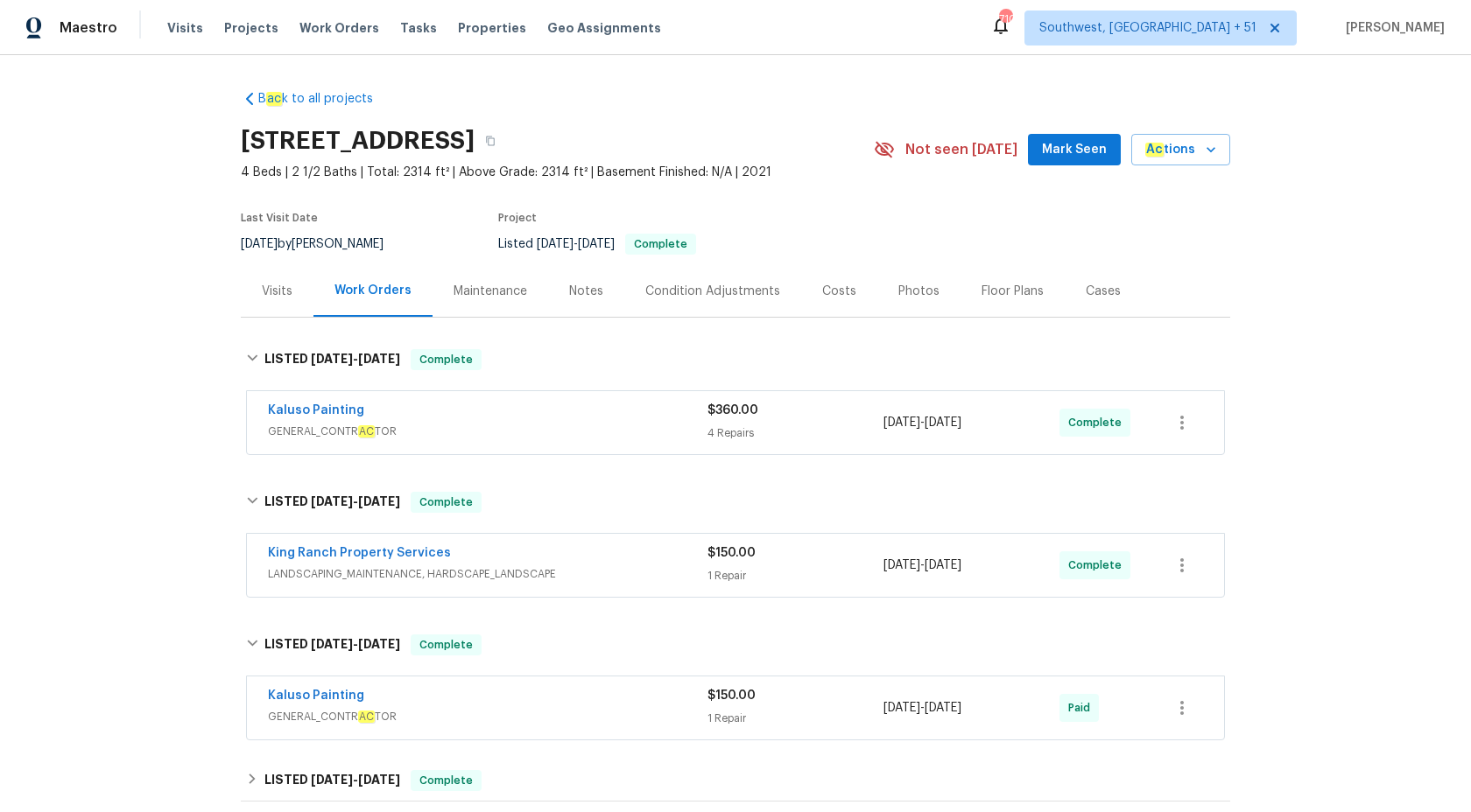
click at [616, 425] on span "GENERAL_CONTR AC TOR" at bounding box center [487, 431] width 440 height 17
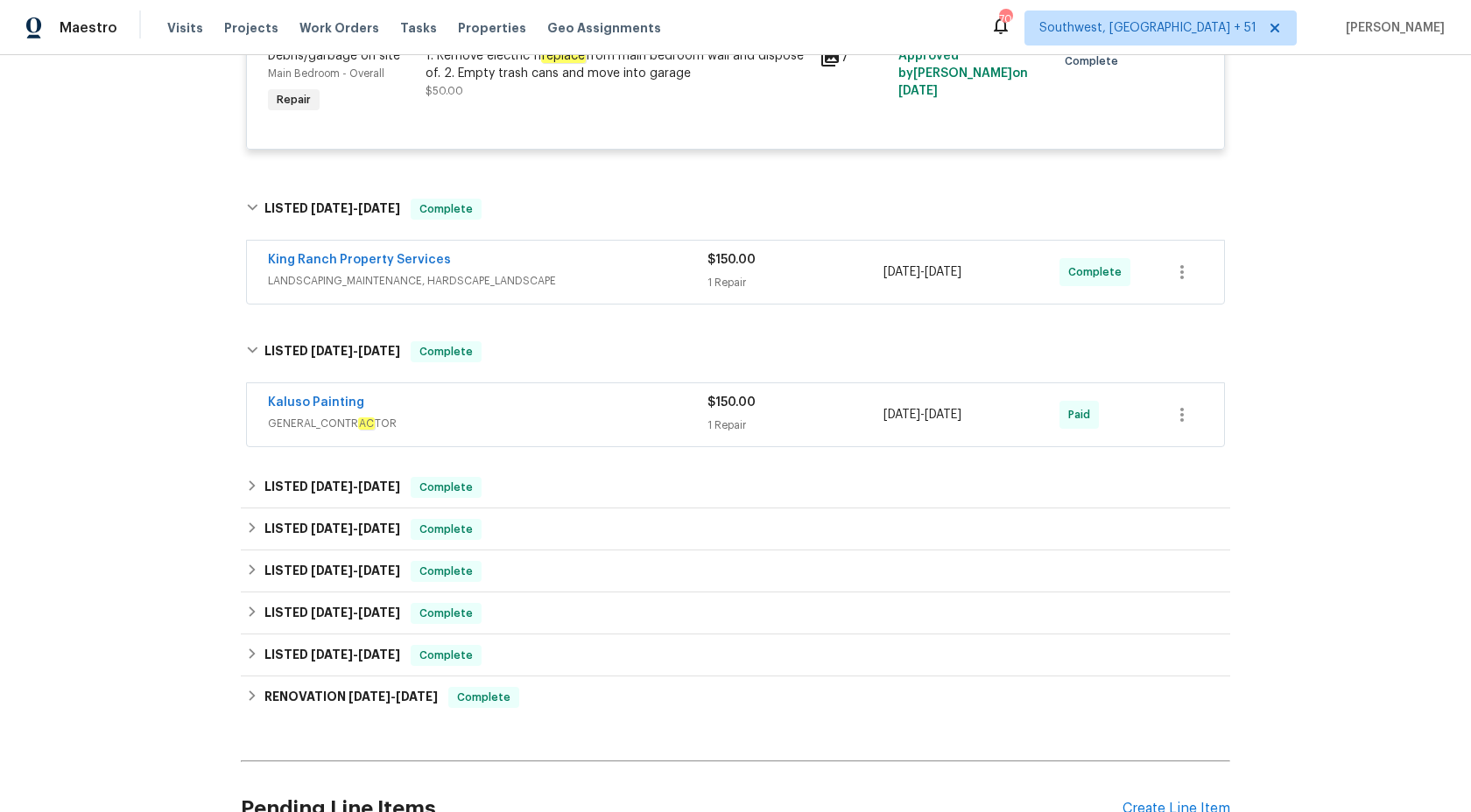
scroll to position [984, 0]
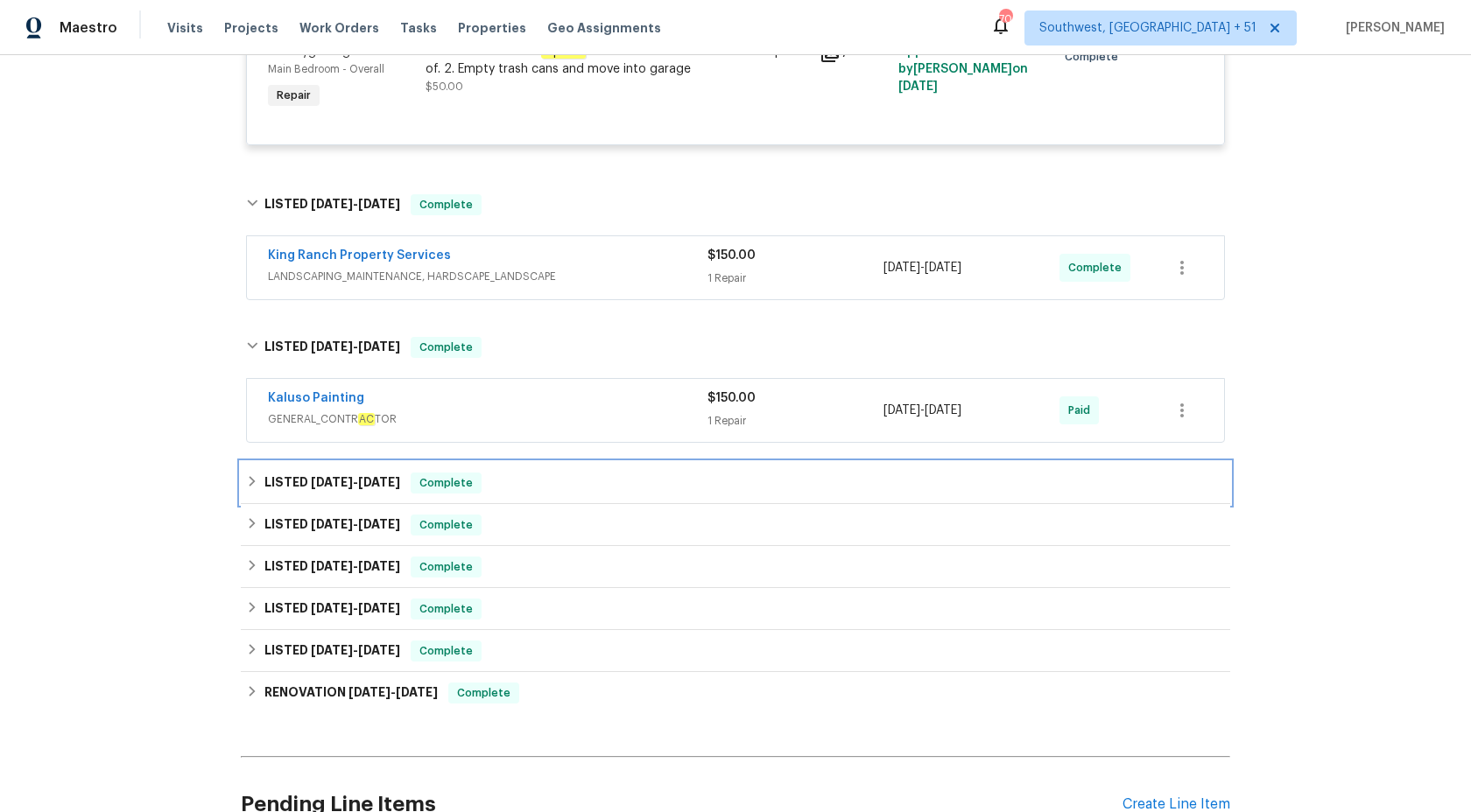
click at [513, 484] on div "LISTED 8/28/25 - 9/5/25 Complete" at bounding box center [735, 483] width 979 height 21
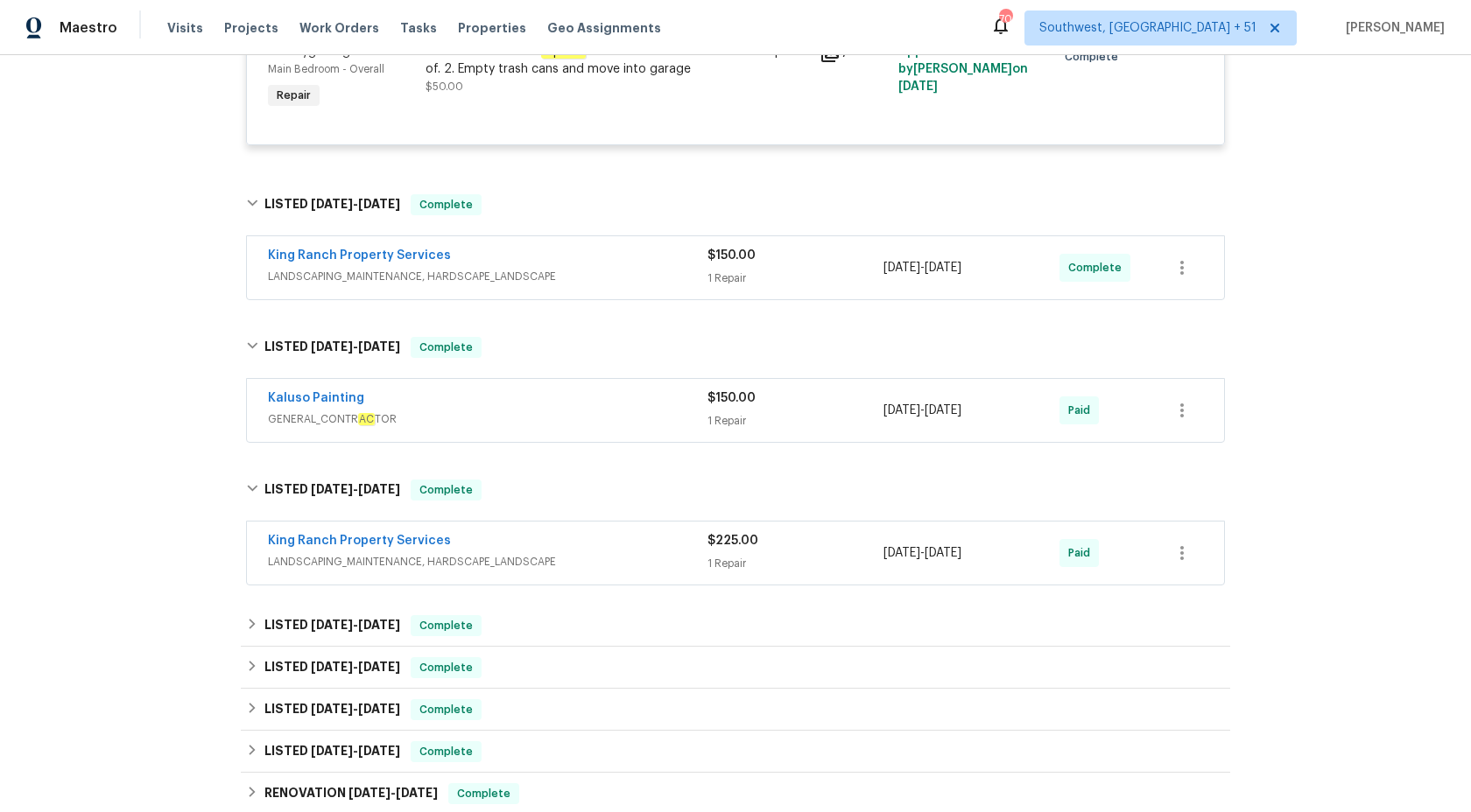
click at [585, 428] on span "GENERAL_CONTR AC TOR" at bounding box center [487, 419] width 440 height 17
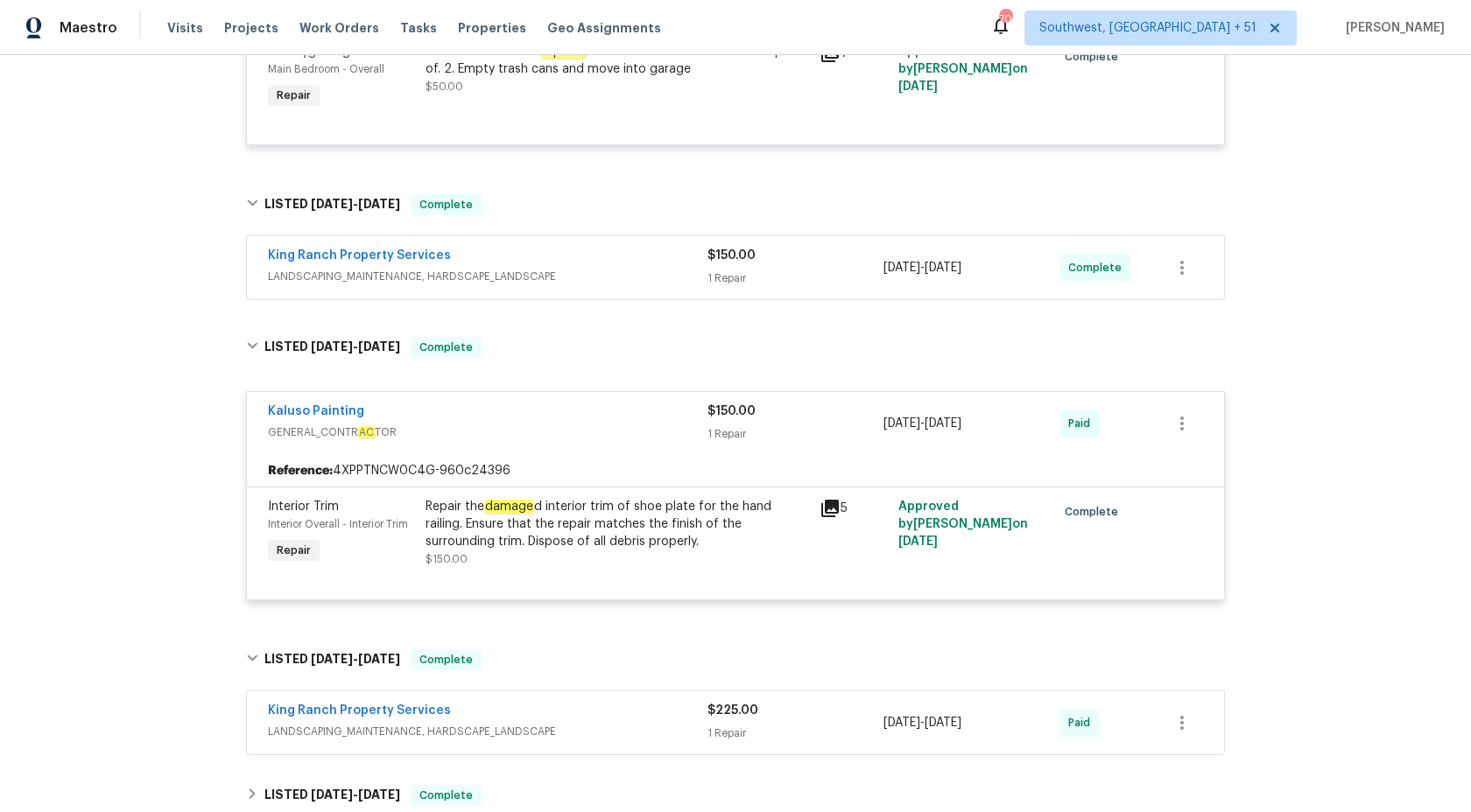
click at [694, 297] on div "King Ranch Property Services LANDSCAPING_MAINTENANCE, HARDSCAPE_LANDSCAPE $150.…" at bounding box center [735, 268] width 977 height 63
click at [695, 284] on span "LANDSCAPING_MAINTENANCE, HARDSCAPE_LANDSCAPE" at bounding box center [487, 276] width 440 height 17
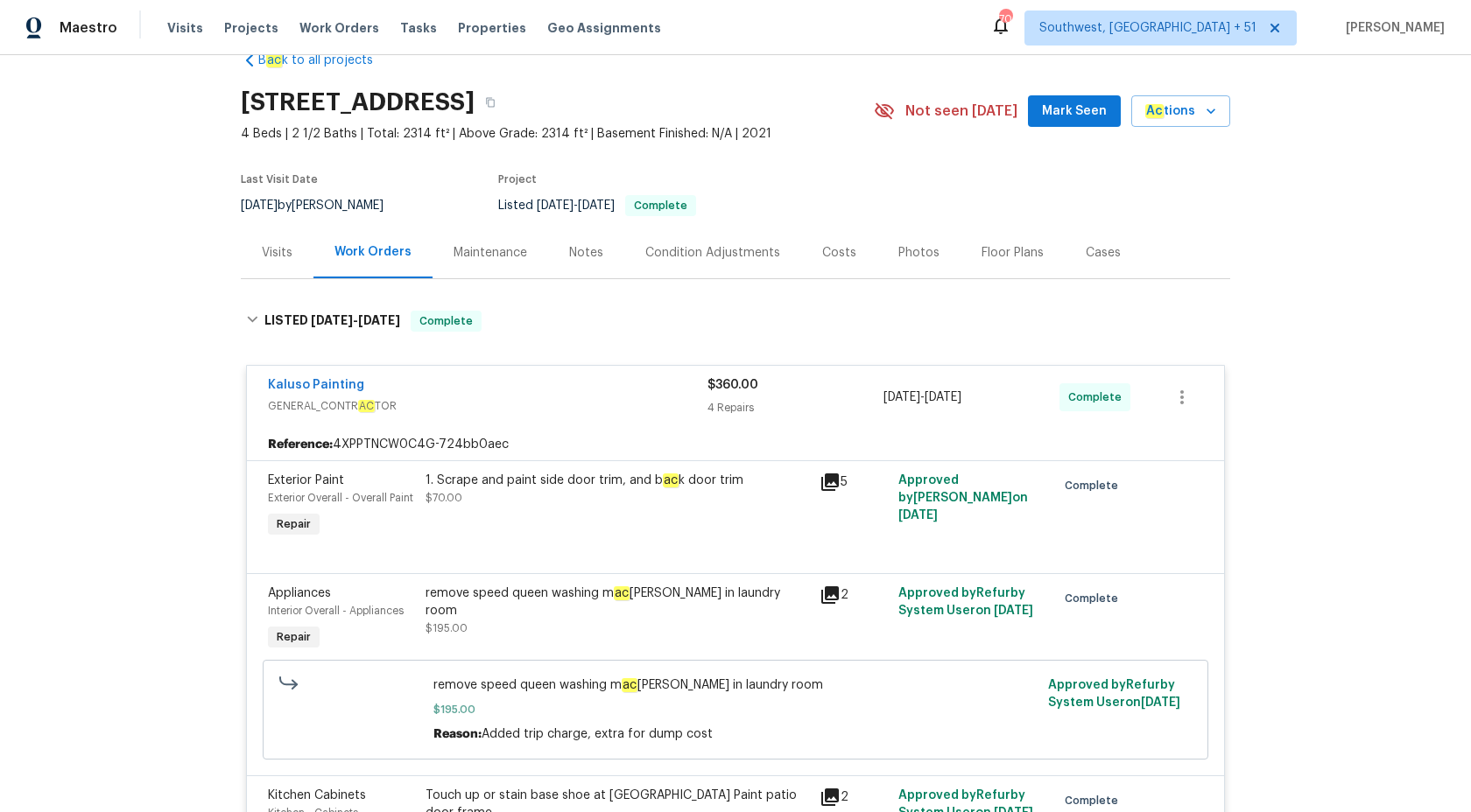
scroll to position [0, 0]
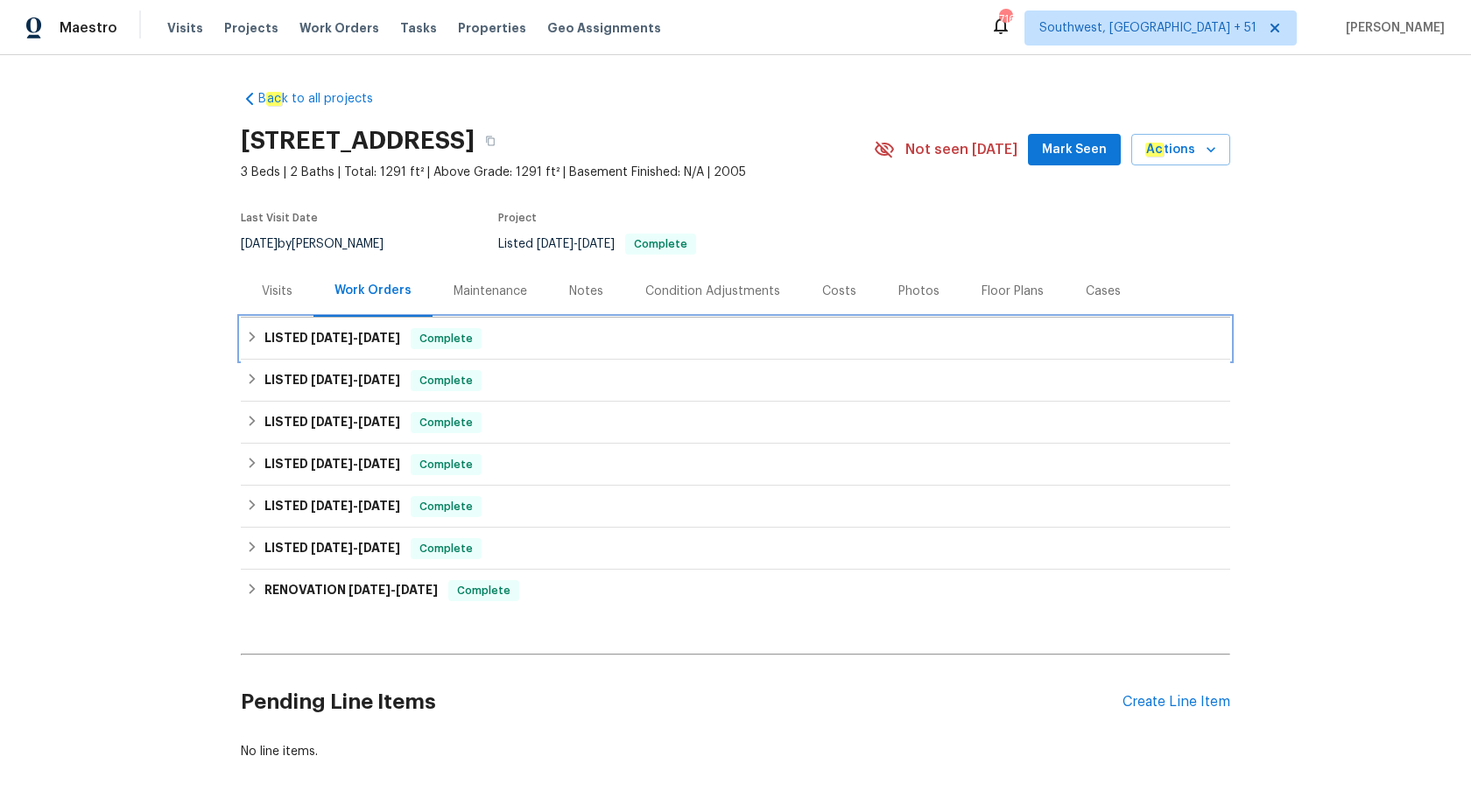
click at [530, 340] on div "LISTED [DATE] - [DATE] Complete" at bounding box center [735, 339] width 979 height 21
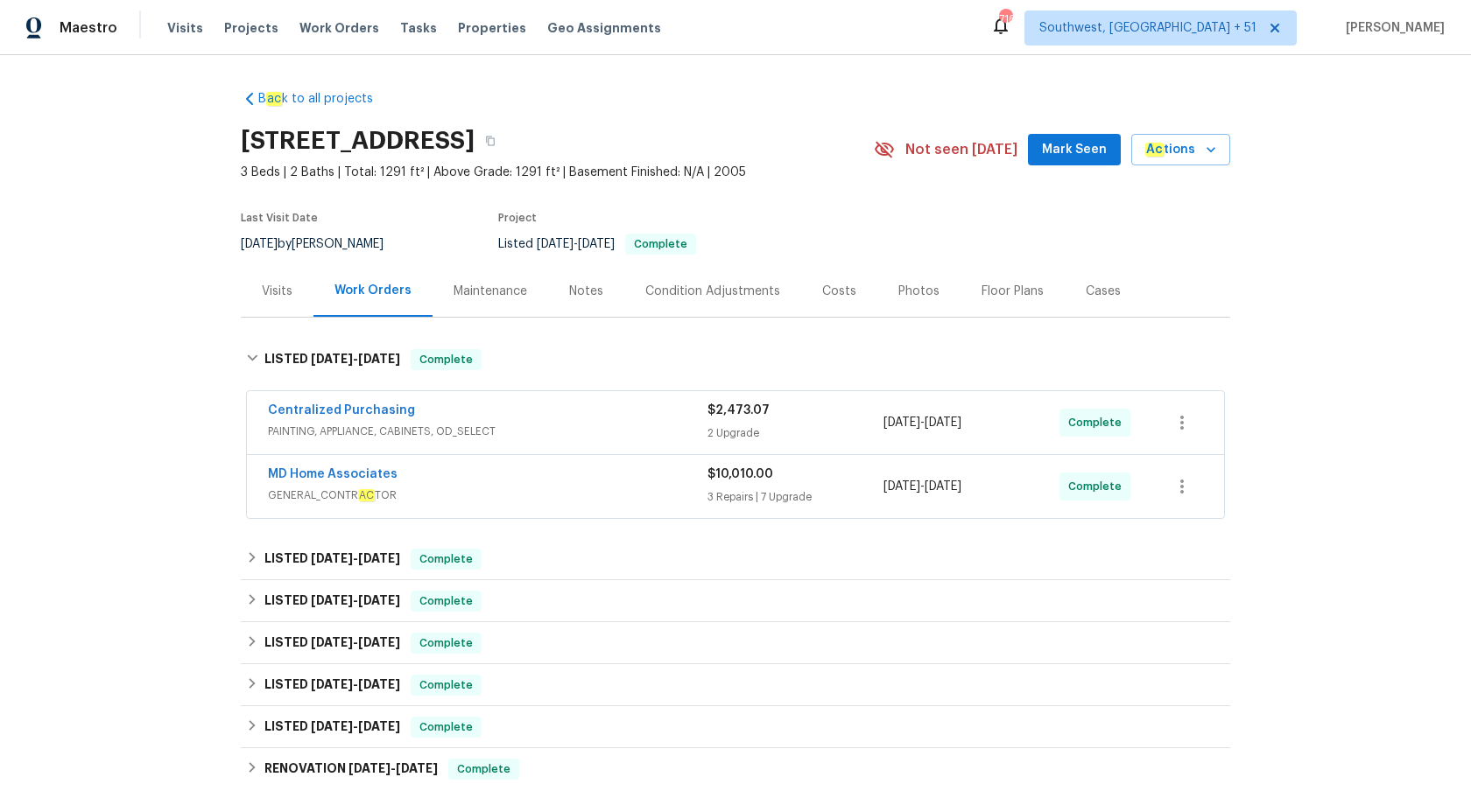
click at [545, 421] on div "Centralized Purchasing" at bounding box center [487, 412] width 440 height 21
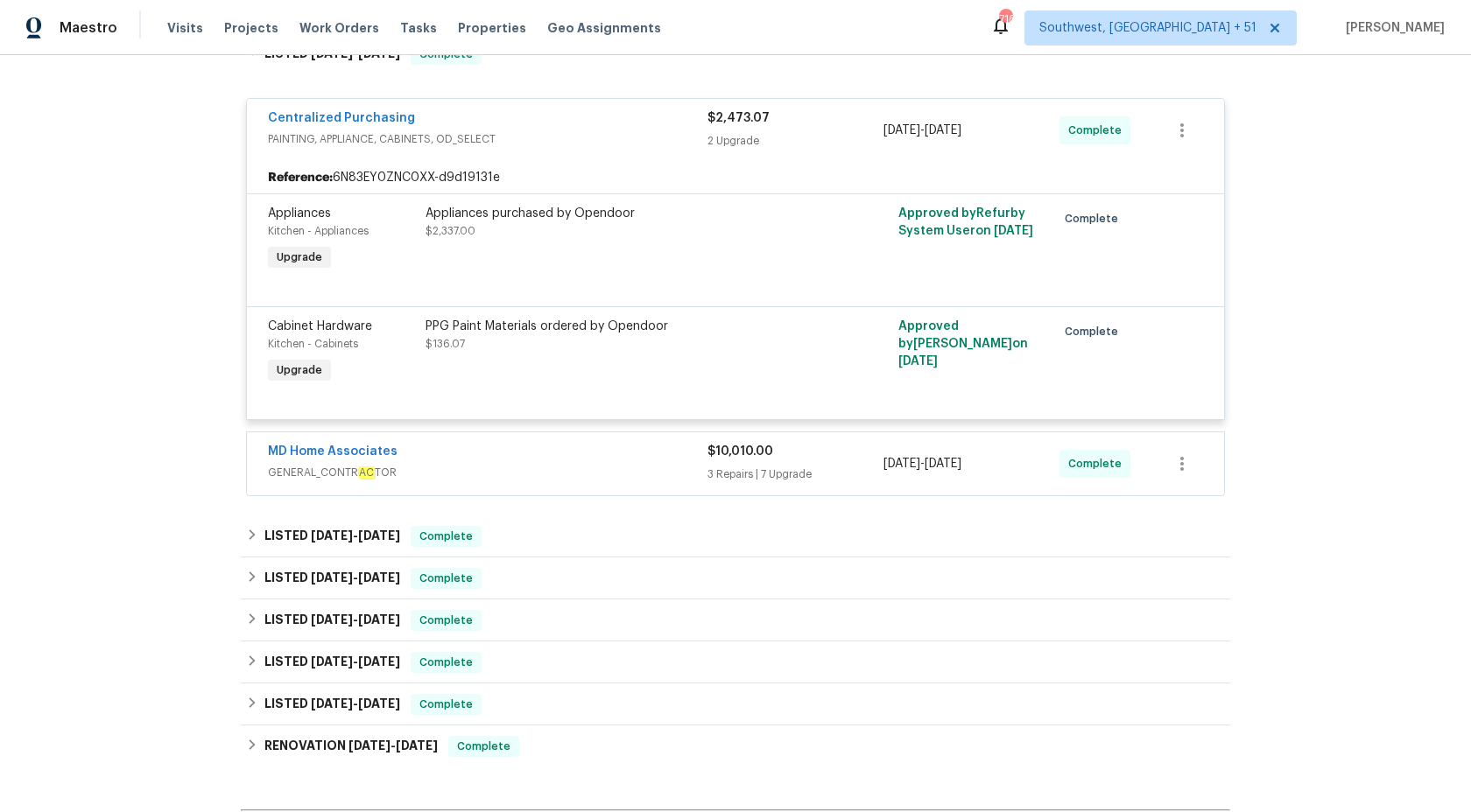
scroll to position [387, 0]
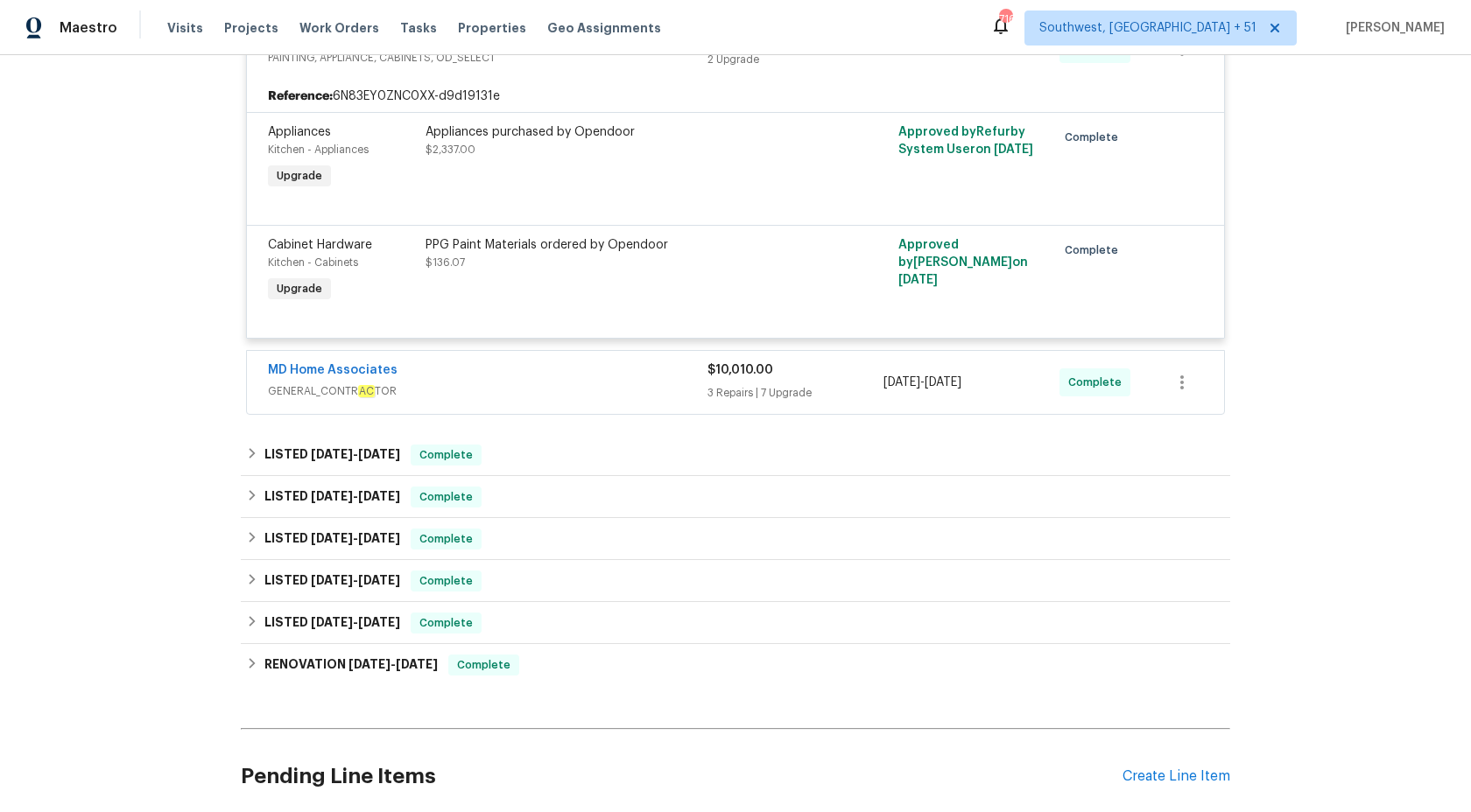
click at [525, 382] on div "MD Home Associates" at bounding box center [487, 372] width 440 height 21
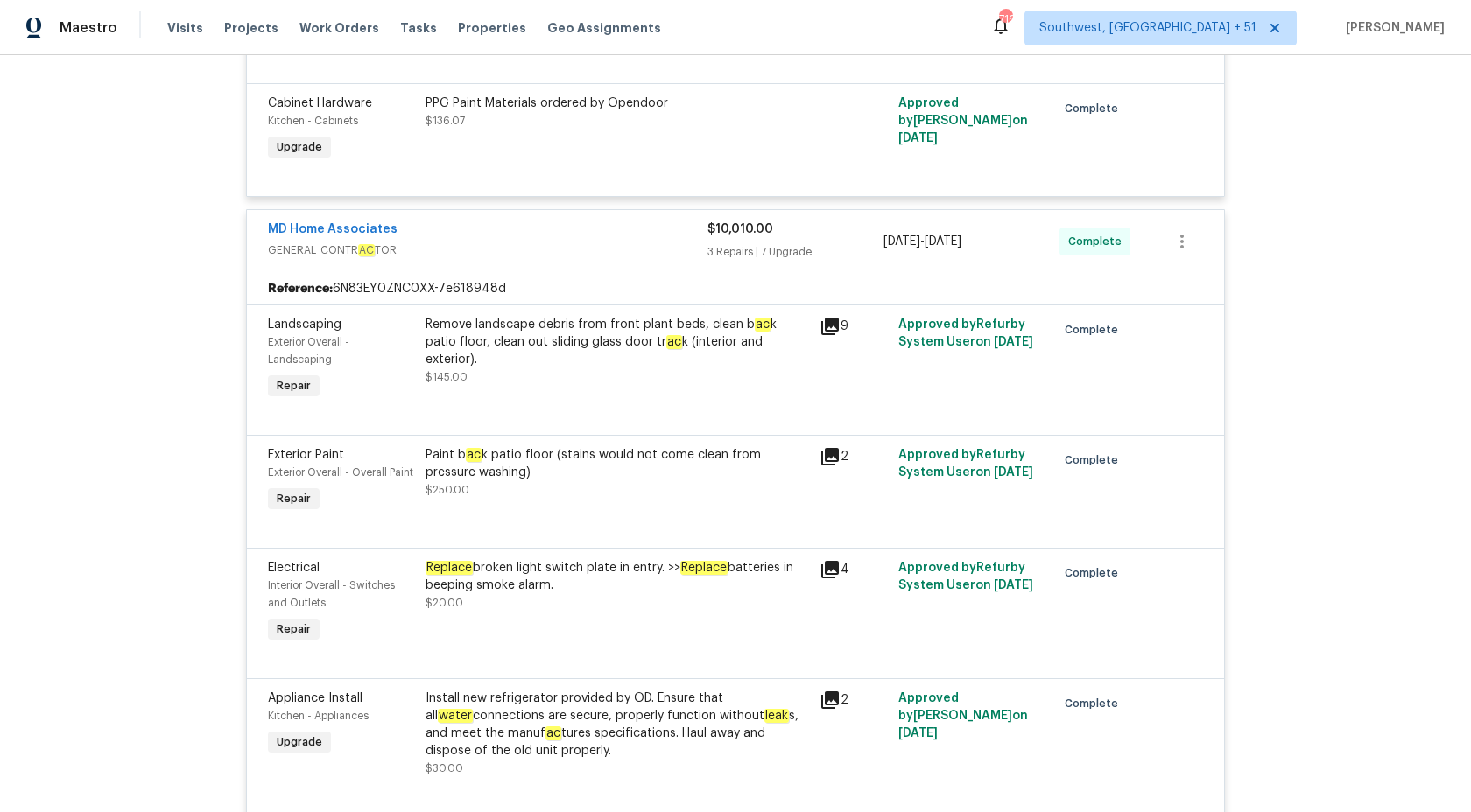
scroll to position [519, 0]
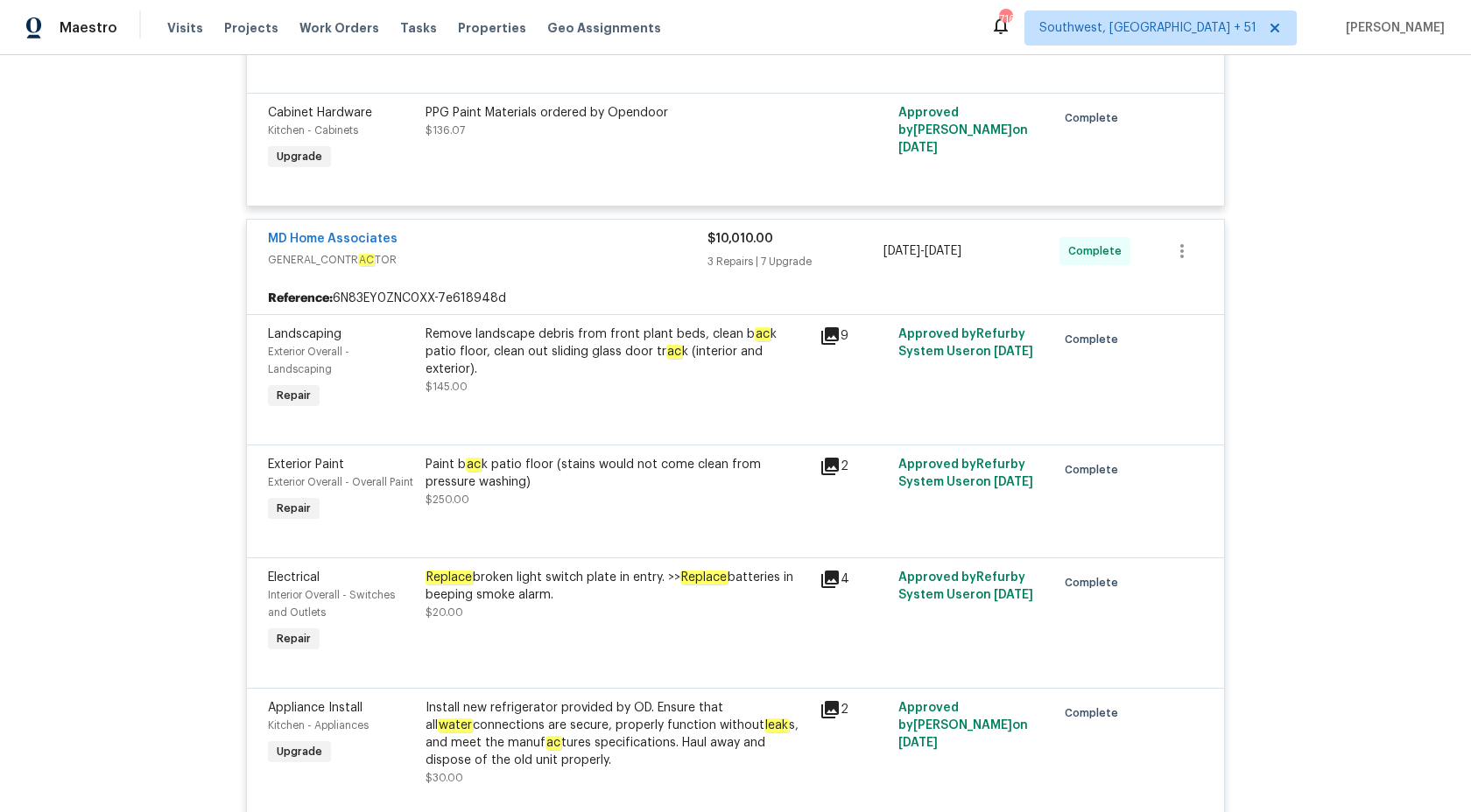
click at [643, 270] on div "MD Home Associates GENERAL_CONTR AC TOR" at bounding box center [487, 251] width 440 height 42
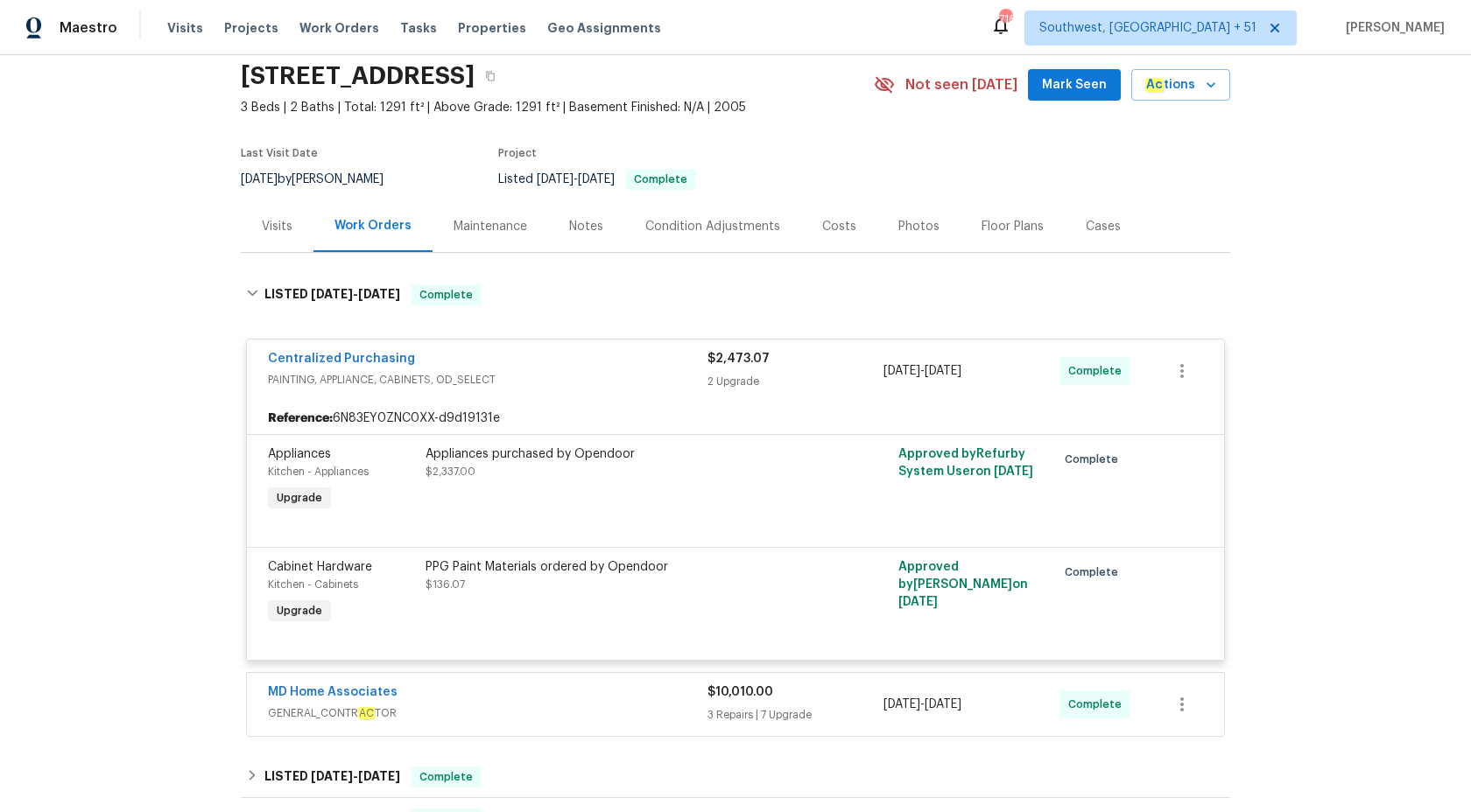
scroll to position [0, 0]
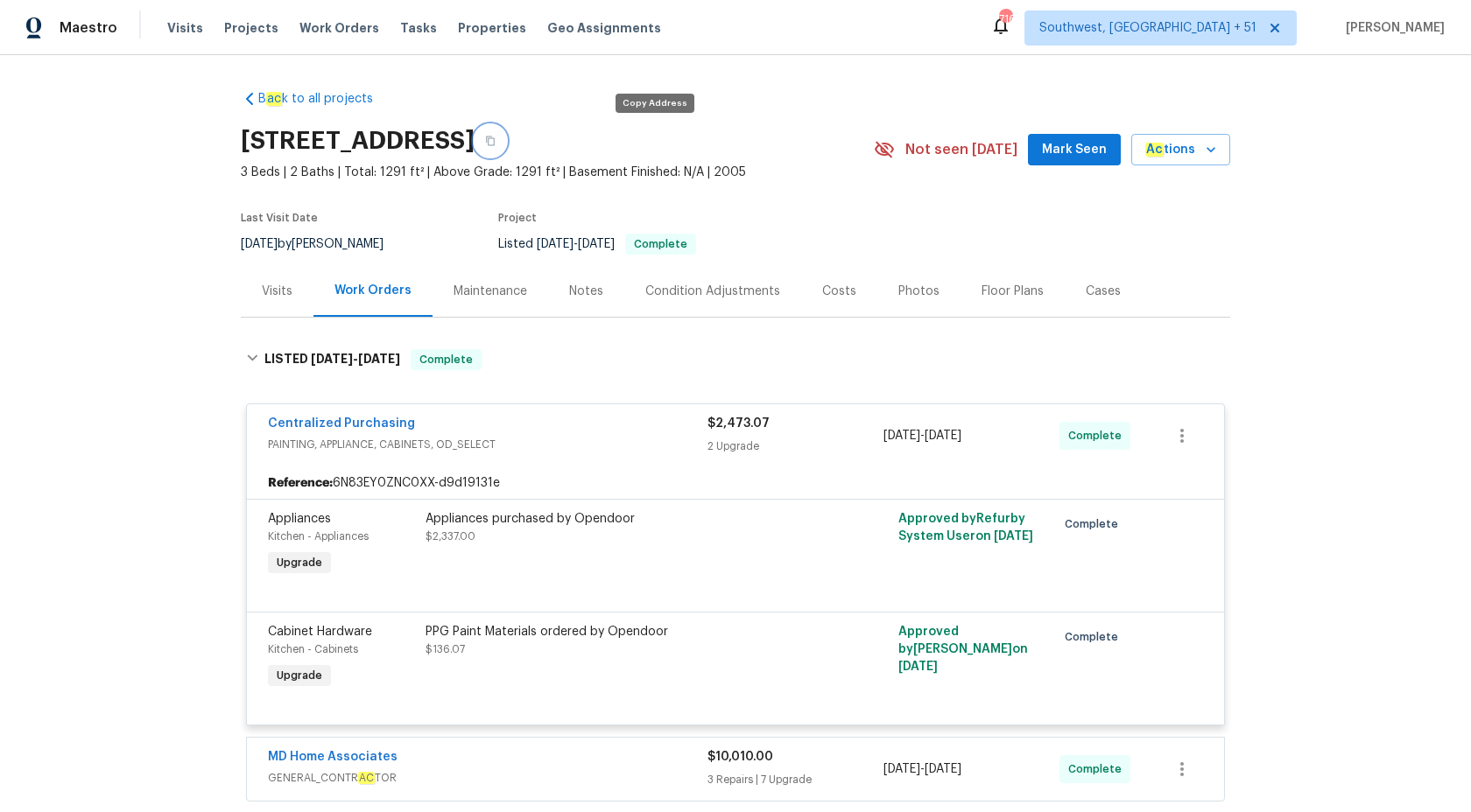
click at [507, 151] on button "button" at bounding box center [490, 140] width 31 height 31
click at [89, 28] on span "Maestro" at bounding box center [88, 28] width 58 height 17
